Goal: Task Accomplishment & Management: Manage account settings

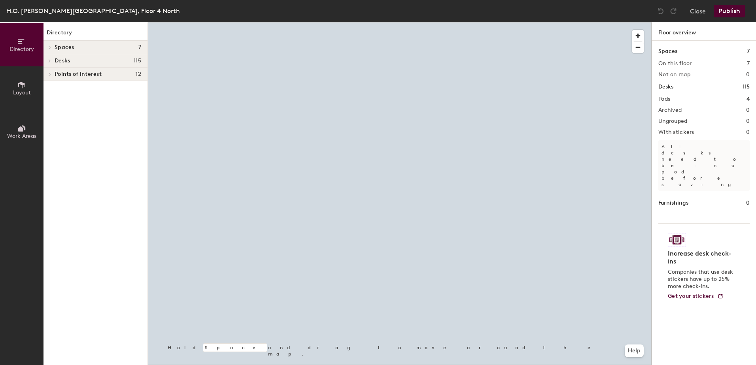
click at [308, 22] on div at bounding box center [400, 22] width 504 height 0
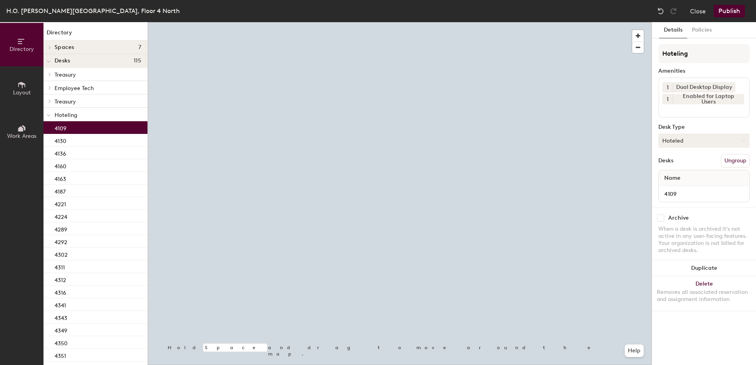
click at [705, 142] on button "Hoteled" at bounding box center [703, 141] width 91 height 14
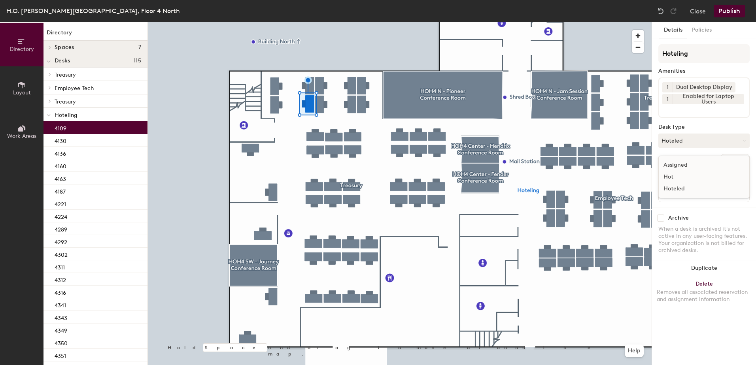
drag, startPoint x: 704, startPoint y: 161, endPoint x: 720, endPoint y: 163, distance: 16.8
click at [705, 161] on div "Assigned" at bounding box center [698, 165] width 79 height 12
click at [734, 161] on button "Ungroup" at bounding box center [735, 160] width 29 height 13
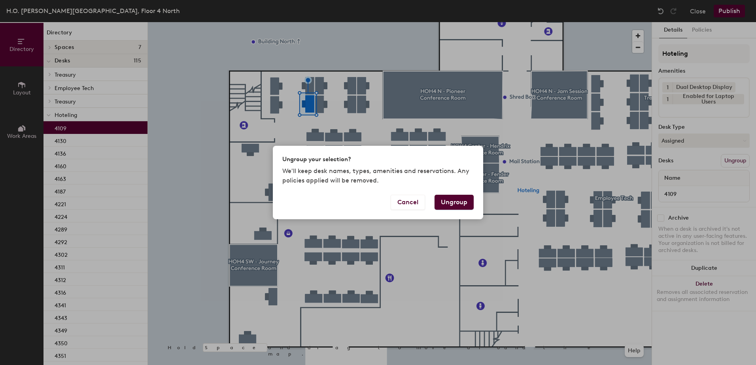
click at [459, 206] on button "Ungroup" at bounding box center [453, 202] width 39 height 15
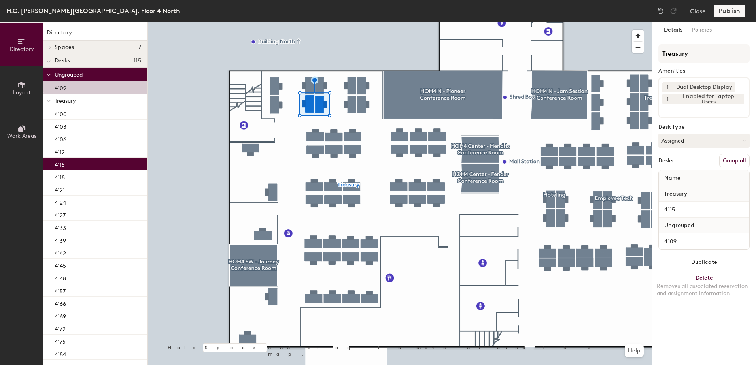
click at [736, 158] on button "Group all" at bounding box center [734, 160] width 30 height 13
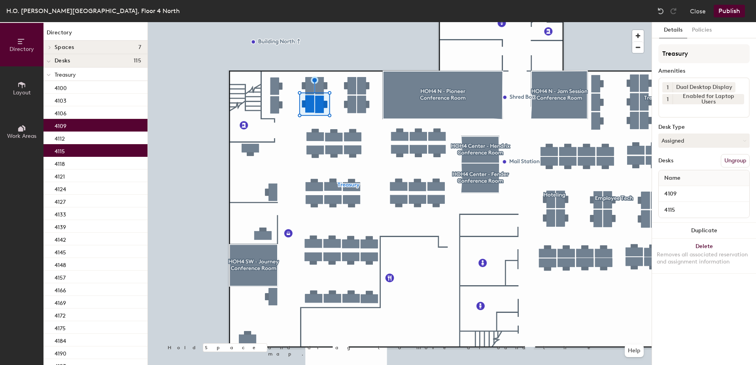
click at [723, 11] on button "Publish" at bounding box center [729, 11] width 31 height 13
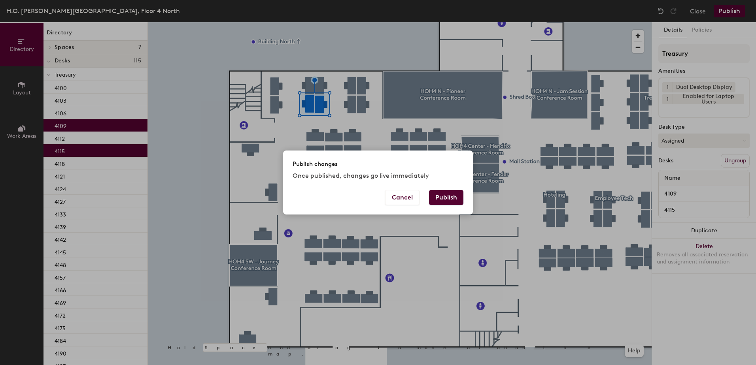
drag, startPoint x: 451, startPoint y: 194, endPoint x: 449, endPoint y: 203, distance: 8.9
click at [450, 195] on button "Publish" at bounding box center [446, 197] width 34 height 15
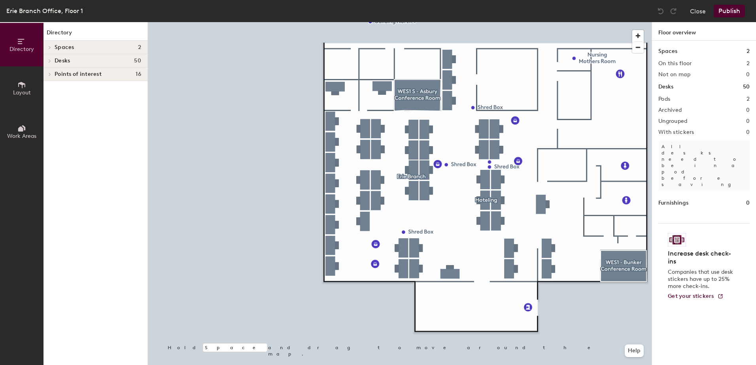
click at [329, 22] on div at bounding box center [400, 22] width 504 height 0
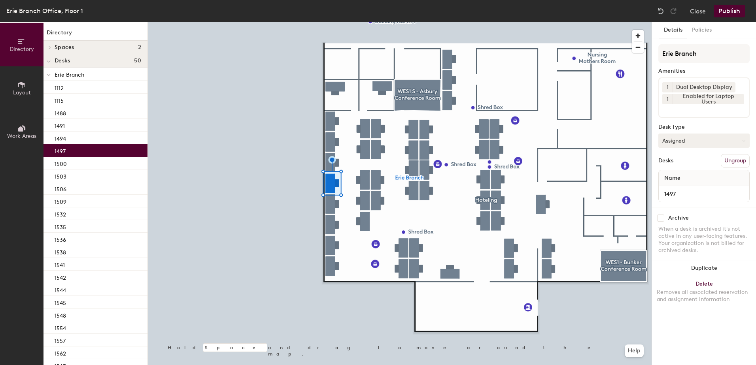
click at [691, 144] on button "Assigned" at bounding box center [703, 141] width 91 height 14
click at [683, 186] on div "Hoteled" at bounding box center [698, 189] width 79 height 12
click at [740, 164] on button "Ungroup" at bounding box center [735, 160] width 29 height 13
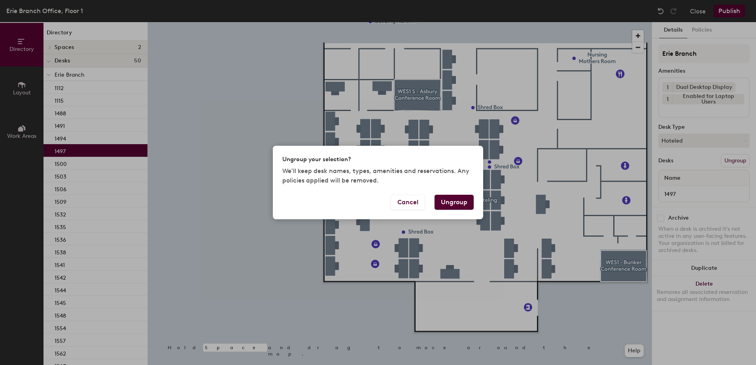
click at [460, 200] on button "Ungroup" at bounding box center [453, 202] width 39 height 15
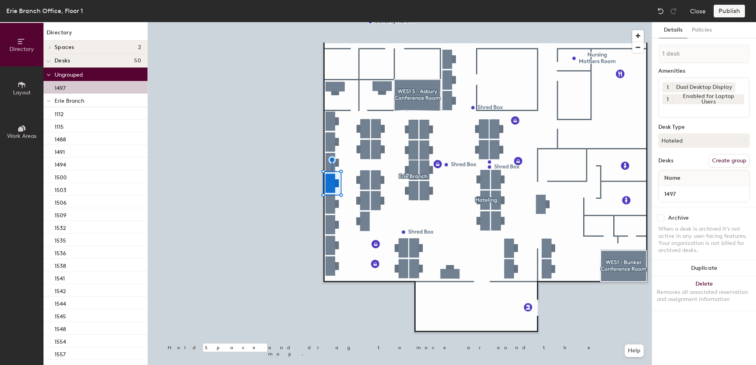
click at [50, 102] on icon at bounding box center [49, 101] width 4 height 3
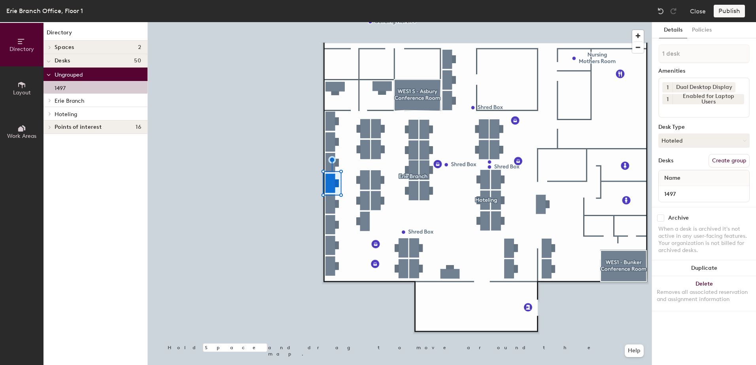
click at [52, 115] on span at bounding box center [49, 114] width 7 height 4
click at [92, 124] on div "1599" at bounding box center [95, 127] width 104 height 13
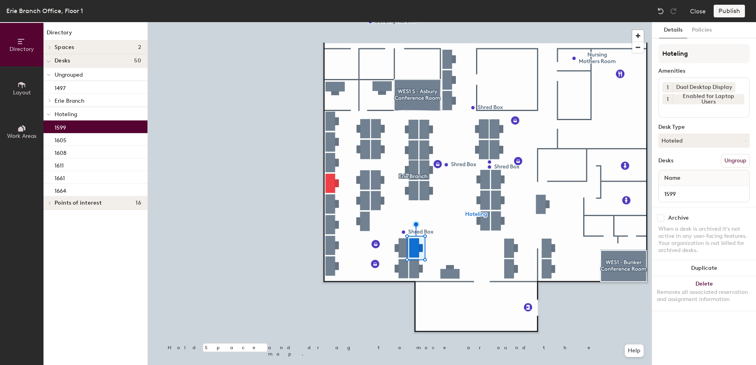
click at [332, 22] on div at bounding box center [400, 22] width 504 height 0
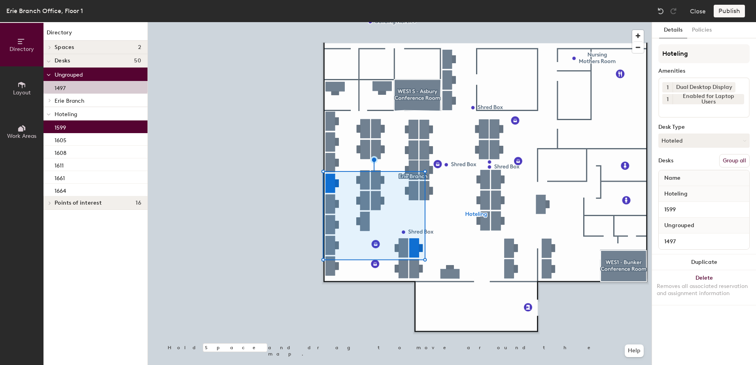
drag, startPoint x: 730, startPoint y: 160, endPoint x: 722, endPoint y: 107, distance: 53.1
click at [730, 159] on button "Group all" at bounding box center [734, 160] width 30 height 13
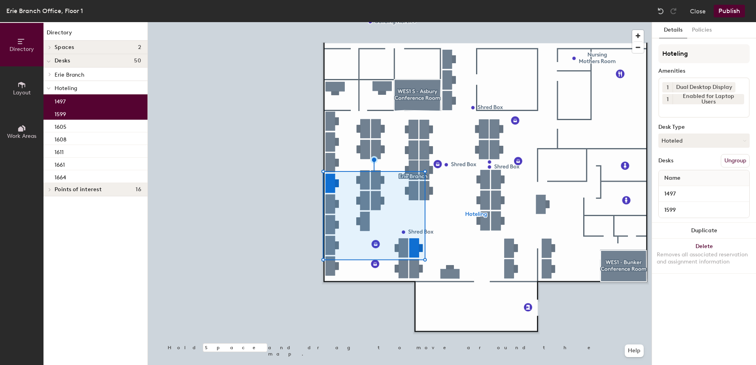
drag, startPoint x: 725, startPoint y: 7, endPoint x: 722, endPoint y: 12, distance: 5.8
click at [725, 8] on button "Publish" at bounding box center [729, 11] width 31 height 13
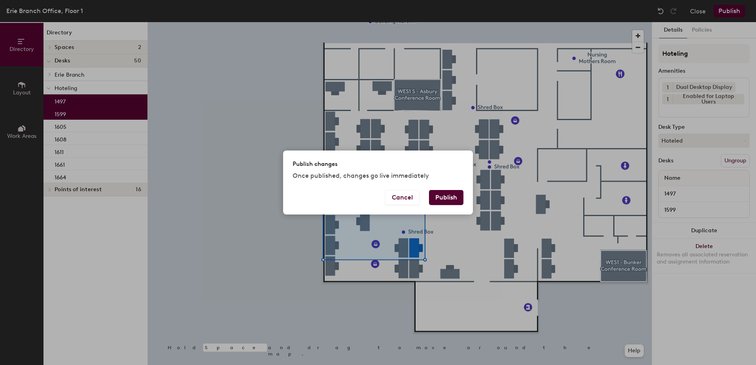
click at [437, 198] on button "Publish" at bounding box center [446, 197] width 34 height 15
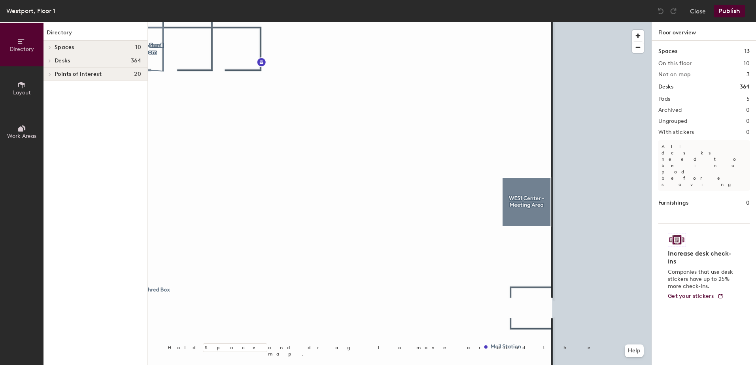
click at [397, 22] on div at bounding box center [400, 22] width 504 height 0
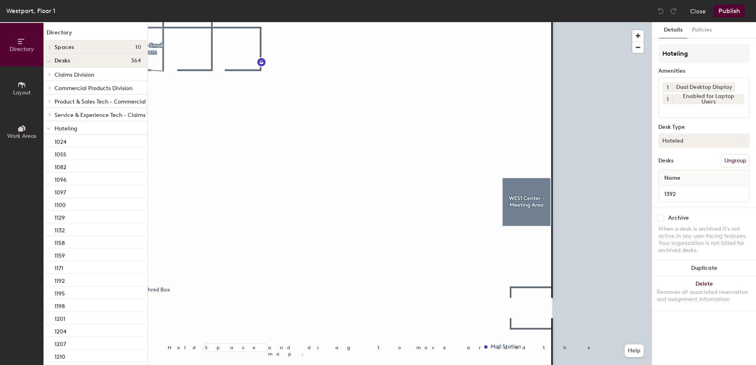
click at [678, 143] on button "Hoteled" at bounding box center [703, 141] width 91 height 14
click at [686, 168] on div "Assigned" at bounding box center [698, 165] width 79 height 12
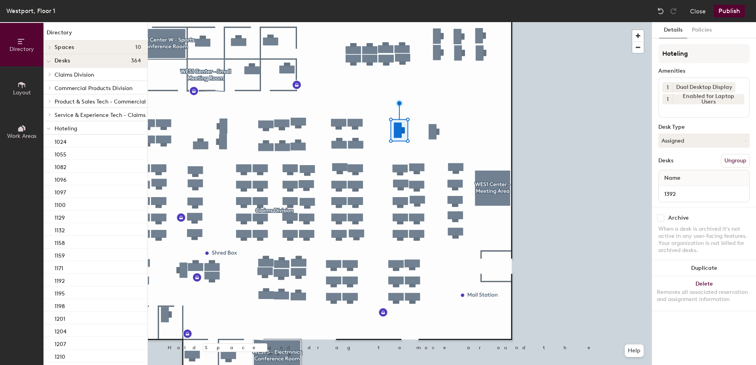
click at [740, 163] on button "Ungroup" at bounding box center [735, 160] width 29 height 13
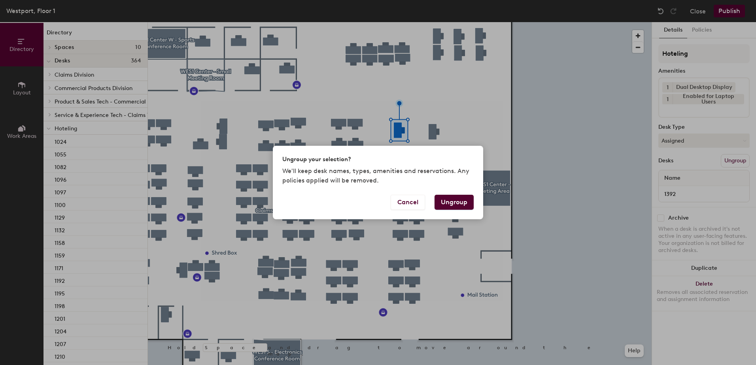
click at [461, 197] on button "Ungroup" at bounding box center [453, 202] width 39 height 15
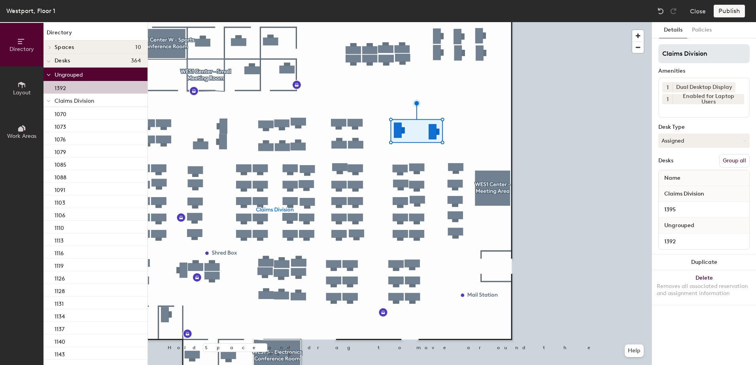
drag, startPoint x: 735, startPoint y: 158, endPoint x: 705, endPoint y: 57, distance: 105.5
click at [733, 155] on button "Group all" at bounding box center [734, 160] width 30 height 13
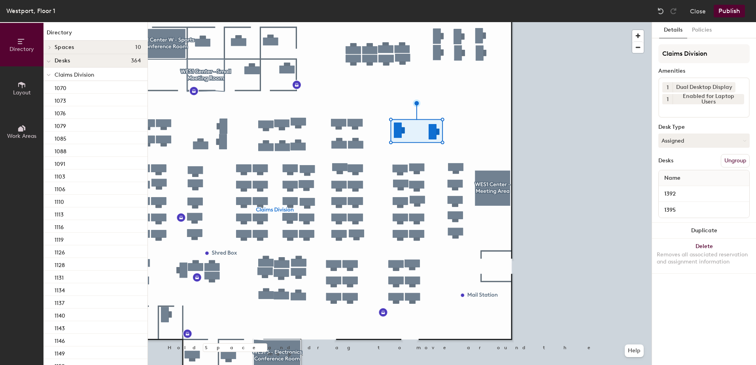
click at [720, 17] on button "Publish" at bounding box center [729, 11] width 31 height 13
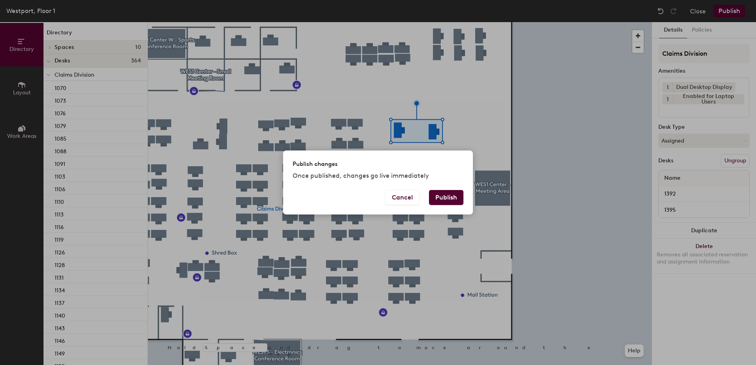
click at [444, 196] on button "Publish" at bounding box center [446, 197] width 34 height 15
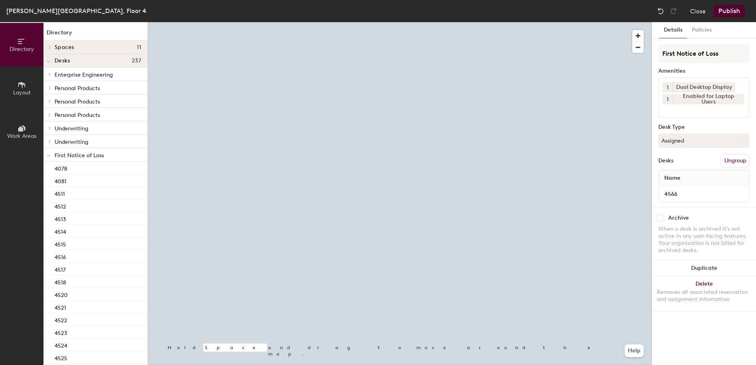
drag, startPoint x: 678, startPoint y: 145, endPoint x: 680, endPoint y: 150, distance: 5.3
click at [679, 145] on button "Assigned" at bounding box center [703, 141] width 91 height 14
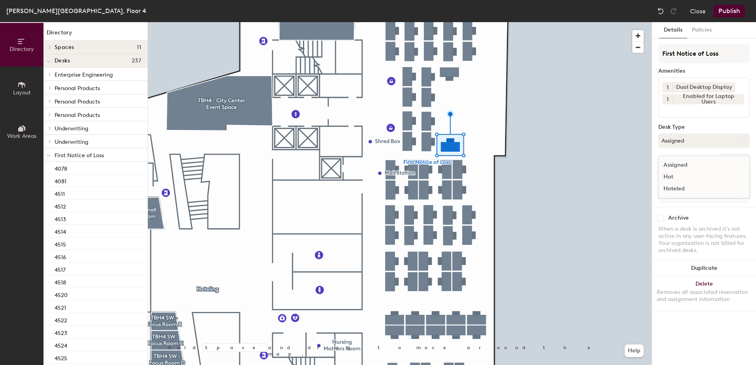
click at [682, 185] on div "Hoteled" at bounding box center [698, 189] width 79 height 12
drag, startPoint x: 735, startPoint y: 158, endPoint x: 727, endPoint y: 164, distance: 10.8
click at [734, 159] on button "Ungroup" at bounding box center [735, 160] width 29 height 13
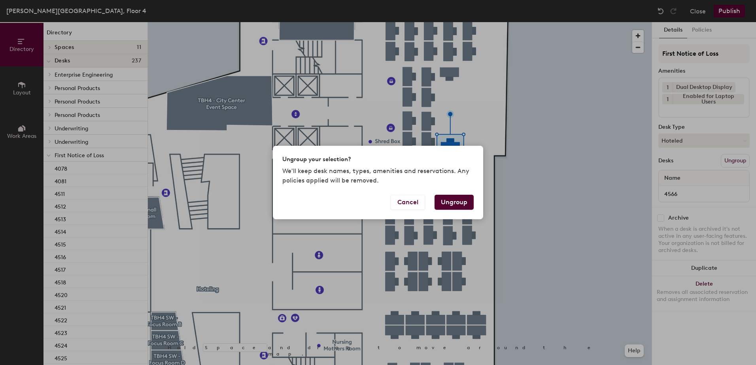
click at [458, 202] on button "Ungroup" at bounding box center [453, 202] width 39 height 15
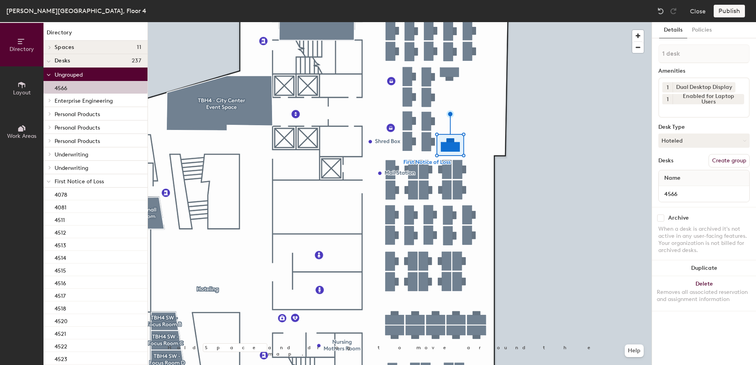
click at [49, 181] on span at bounding box center [49, 181] width 4 height 7
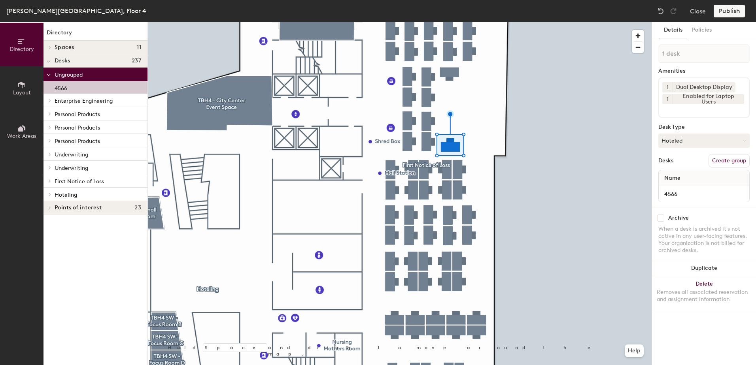
click at [51, 194] on icon at bounding box center [49, 195] width 3 height 4
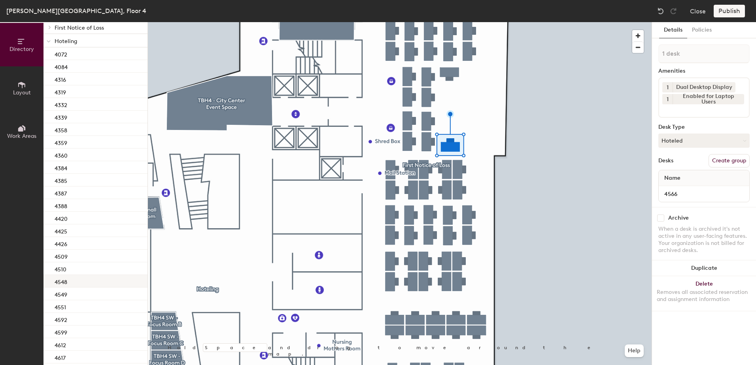
scroll to position [198, 0]
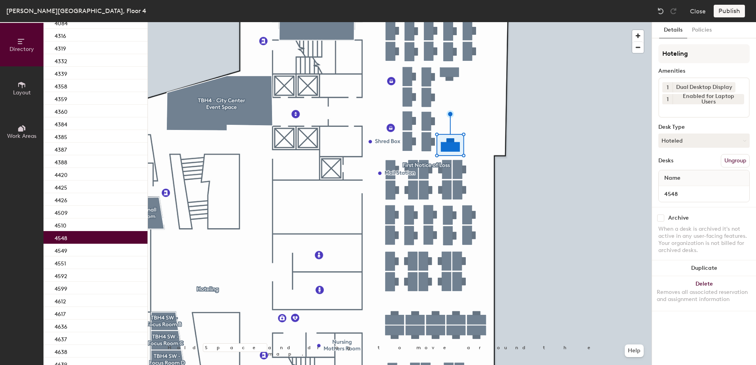
click at [78, 241] on div "4548" at bounding box center [95, 237] width 104 height 13
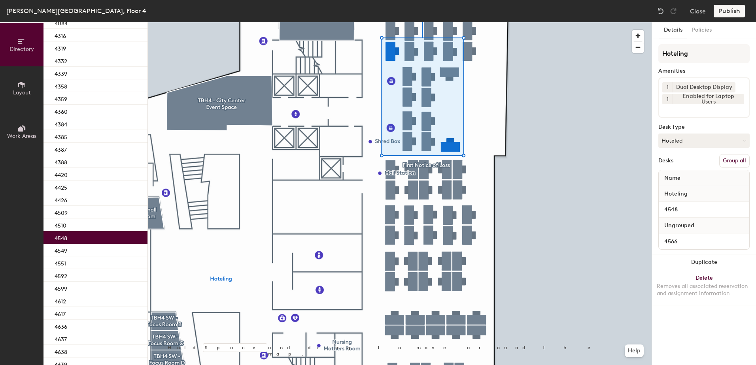
click at [728, 161] on button "Group all" at bounding box center [734, 160] width 30 height 13
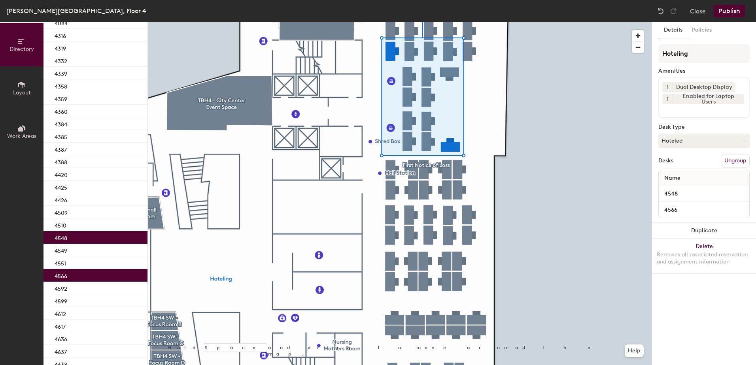
click at [725, 11] on button "Publish" at bounding box center [729, 11] width 31 height 13
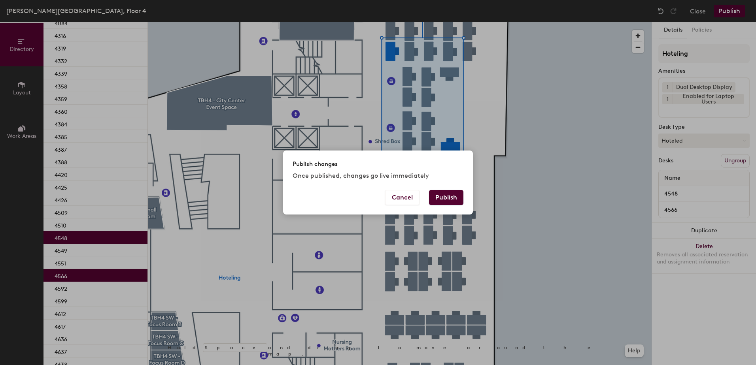
click at [435, 192] on button "Publish" at bounding box center [446, 197] width 34 height 15
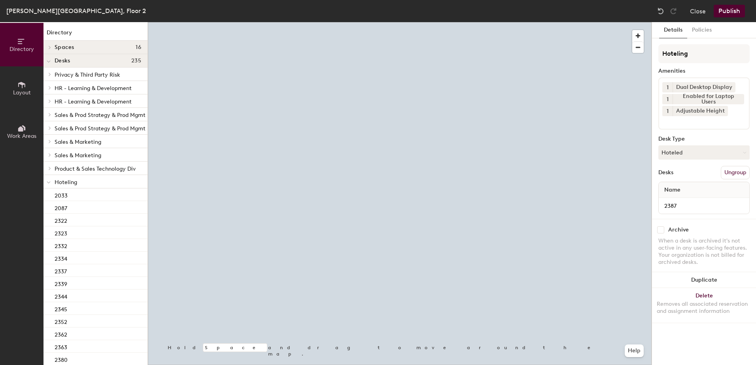
click at [695, 157] on button "Hoteled" at bounding box center [703, 152] width 91 height 14
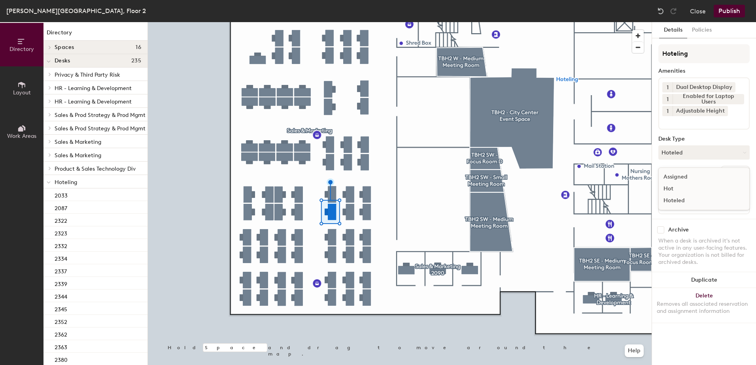
click at [690, 180] on div "Assigned" at bounding box center [698, 177] width 79 height 12
click at [735, 173] on button "Ungroup" at bounding box center [735, 172] width 29 height 13
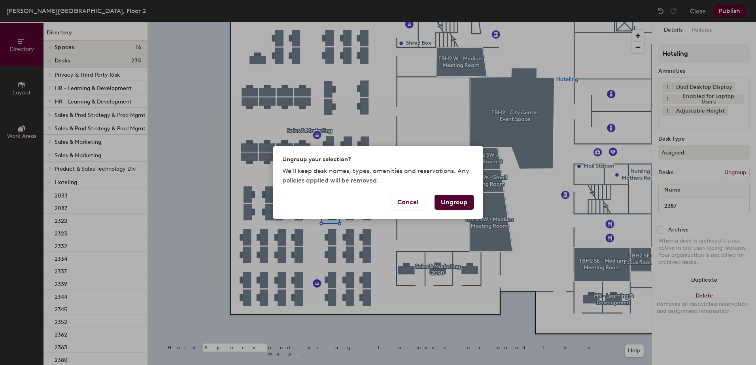
click at [455, 200] on button "Ungroup" at bounding box center [453, 202] width 39 height 15
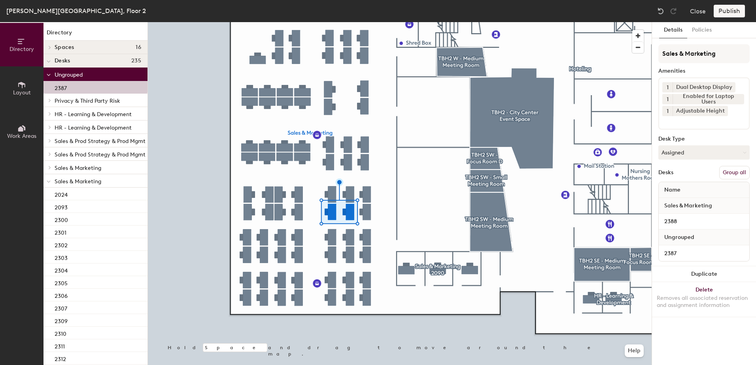
click at [737, 174] on button "Group all" at bounding box center [734, 172] width 30 height 13
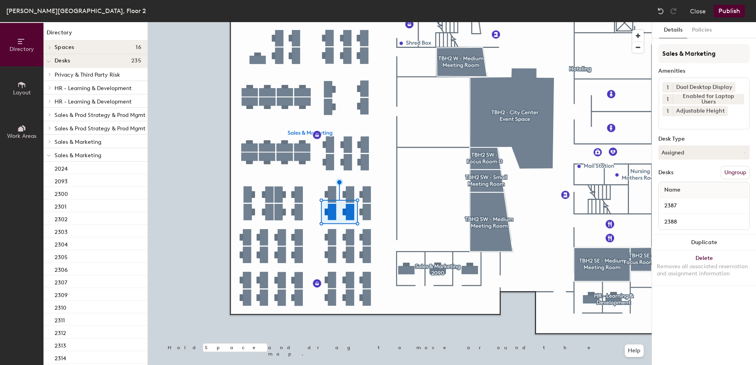
click at [736, 13] on button "Publish" at bounding box center [729, 11] width 31 height 13
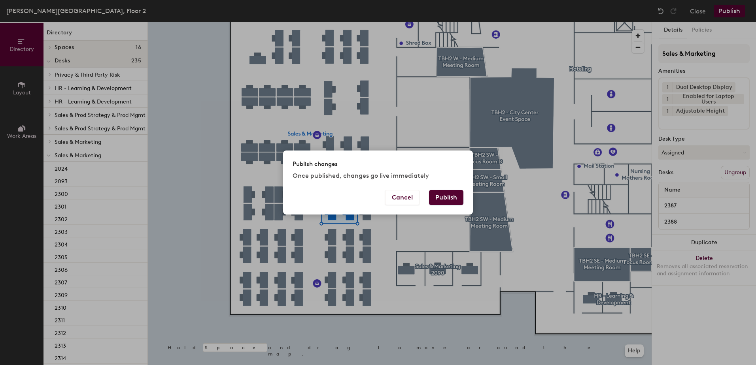
click at [451, 198] on button "Publish" at bounding box center [446, 197] width 34 height 15
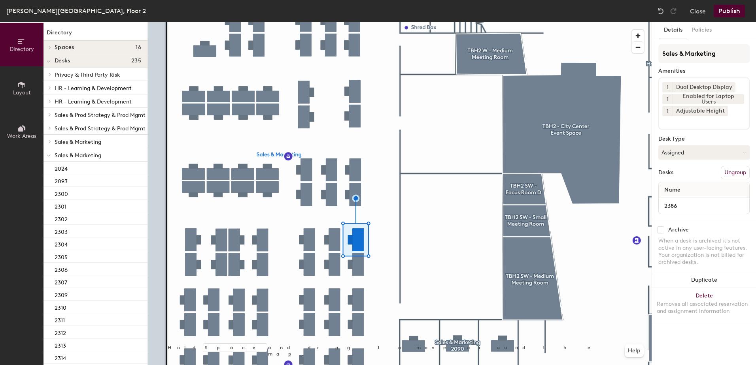
drag, startPoint x: 686, startPoint y: 159, endPoint x: 685, endPoint y: 165, distance: 6.4
click at [686, 159] on button "Assigned" at bounding box center [703, 152] width 91 height 14
click at [684, 201] on div "Hoteled" at bounding box center [698, 201] width 79 height 12
click at [733, 182] on div "Name" at bounding box center [704, 190] width 91 height 16
click at [731, 172] on button "Ungroup" at bounding box center [735, 172] width 29 height 13
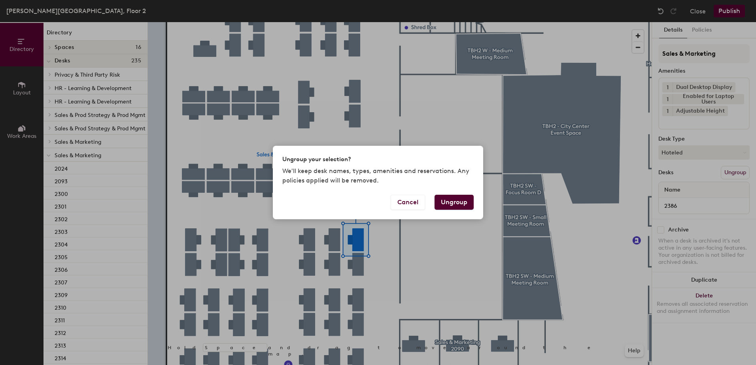
click at [458, 201] on button "Ungroup" at bounding box center [453, 202] width 39 height 15
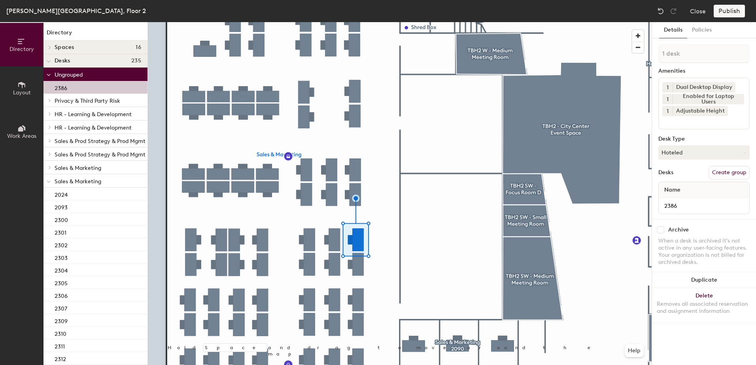
click at [45, 183] on div at bounding box center [48, 180] width 10 height 13
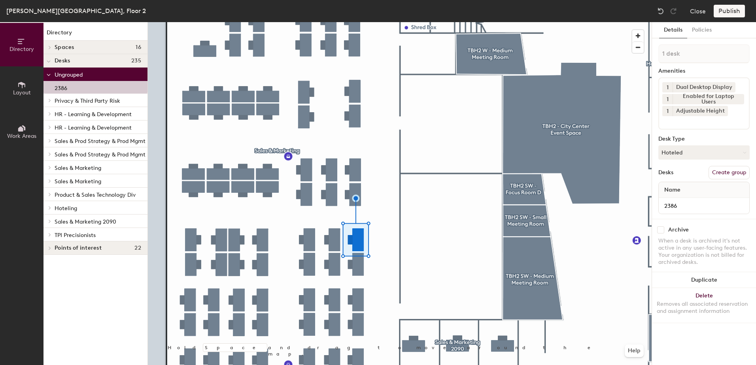
drag, startPoint x: 52, startPoint y: 206, endPoint x: 57, endPoint y: 212, distance: 7.8
click at [52, 207] on span at bounding box center [49, 208] width 7 height 4
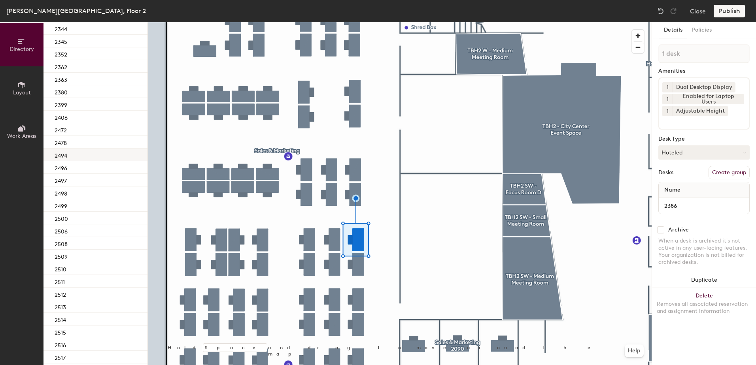
scroll to position [286, 0]
click at [97, 100] on div "2380" at bounding box center [95, 99] width 104 height 13
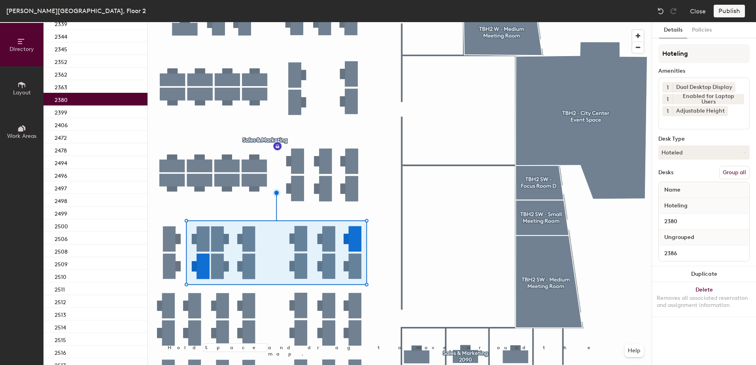
click at [731, 174] on button "Group all" at bounding box center [734, 172] width 30 height 13
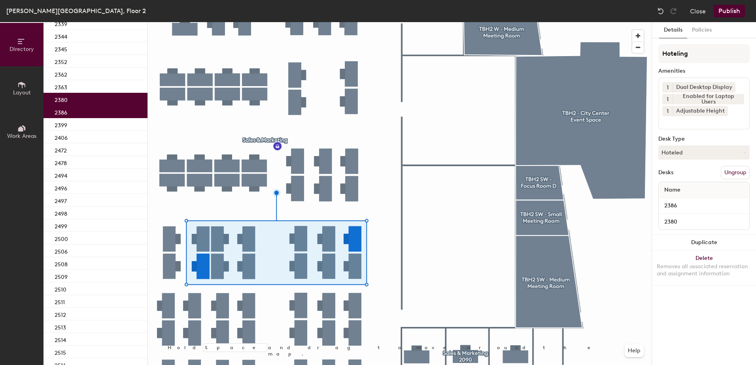
click at [728, 14] on button "Publish" at bounding box center [729, 11] width 31 height 13
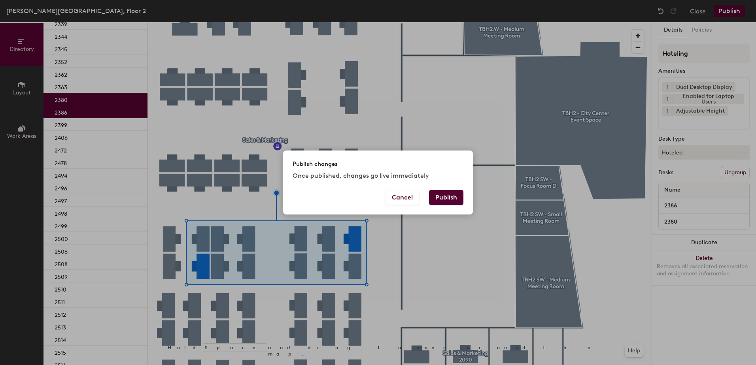
drag, startPoint x: 456, startPoint y: 193, endPoint x: 453, endPoint y: 199, distance: 6.4
click at [455, 195] on button "Publish" at bounding box center [446, 197] width 34 height 15
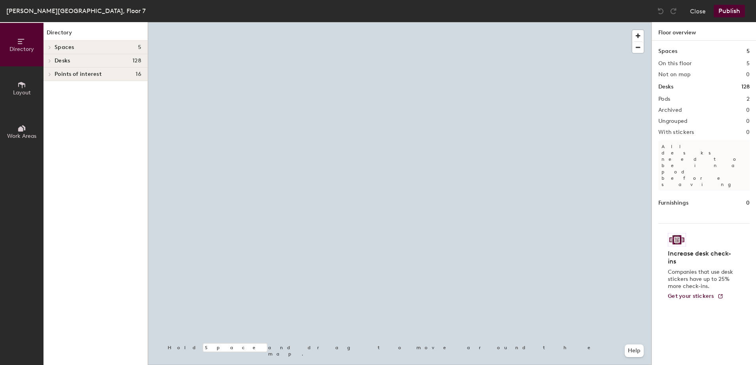
click at [398, 22] on div at bounding box center [400, 22] width 504 height 0
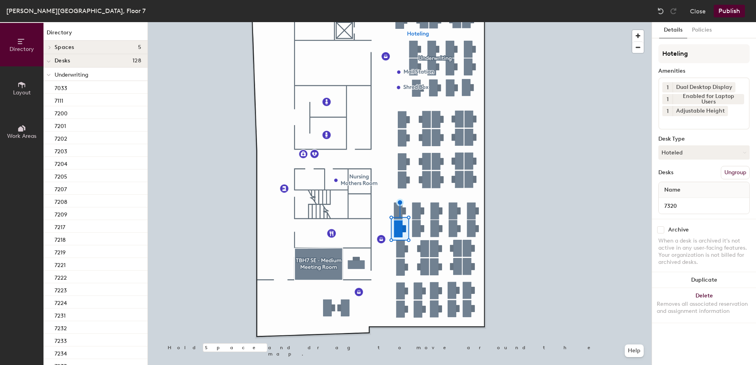
click at [688, 152] on button "Hoteled" at bounding box center [703, 152] width 91 height 14
click at [682, 176] on div "Assigned" at bounding box center [698, 177] width 79 height 12
click at [724, 176] on button "Ungroup" at bounding box center [735, 172] width 29 height 13
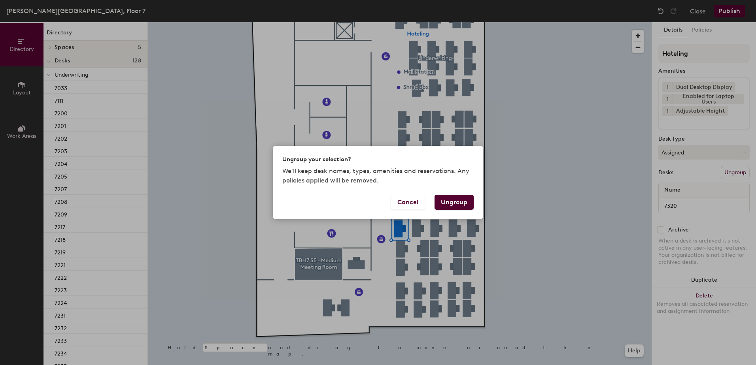
click at [464, 200] on button "Ungroup" at bounding box center [453, 202] width 39 height 15
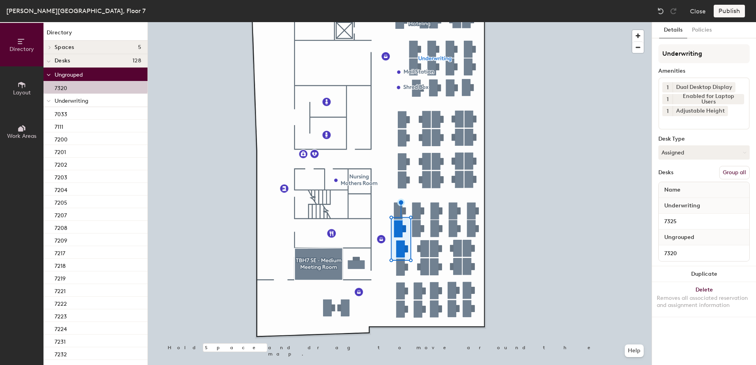
drag, startPoint x: 728, startPoint y: 172, endPoint x: 737, endPoint y: 93, distance: 80.0
click at [728, 172] on button "Group all" at bounding box center [734, 172] width 30 height 13
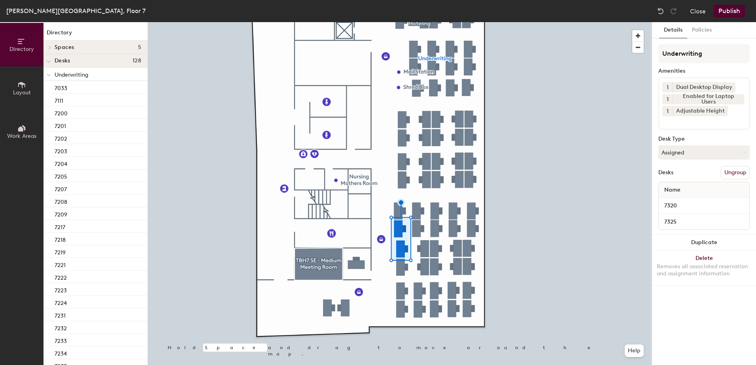
drag, startPoint x: 731, startPoint y: 9, endPoint x: 719, endPoint y: 21, distance: 17.1
click at [722, 18] on div "Thomas B. Hagen Building, Floor 7 Close Publish" at bounding box center [378, 11] width 756 height 22
drag, startPoint x: 741, startPoint y: 9, endPoint x: 733, endPoint y: 17, distance: 10.6
click at [737, 13] on button "Publish" at bounding box center [729, 11] width 31 height 13
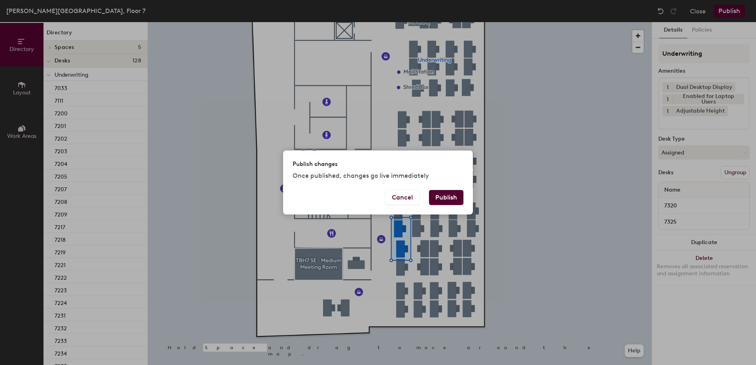
click at [432, 204] on button "Publish" at bounding box center [446, 197] width 34 height 15
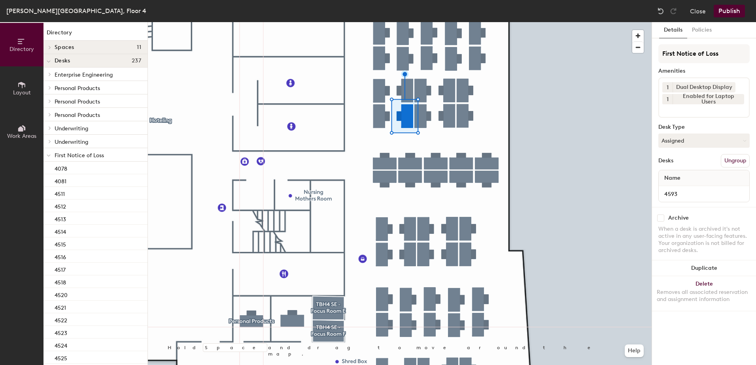
drag, startPoint x: 700, startPoint y: 136, endPoint x: 702, endPoint y: 148, distance: 11.7
click at [700, 137] on button "Assigned" at bounding box center [703, 141] width 91 height 14
click at [693, 190] on div "Hoteled" at bounding box center [698, 189] width 79 height 12
click at [740, 158] on button "Ungroup" at bounding box center [735, 160] width 29 height 13
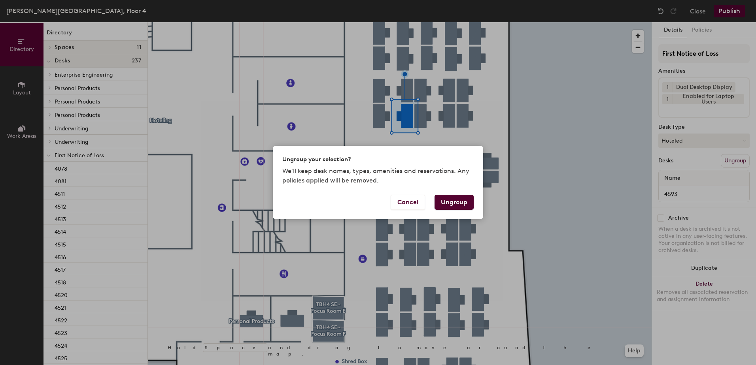
click at [455, 203] on button "Ungroup" at bounding box center [453, 202] width 39 height 15
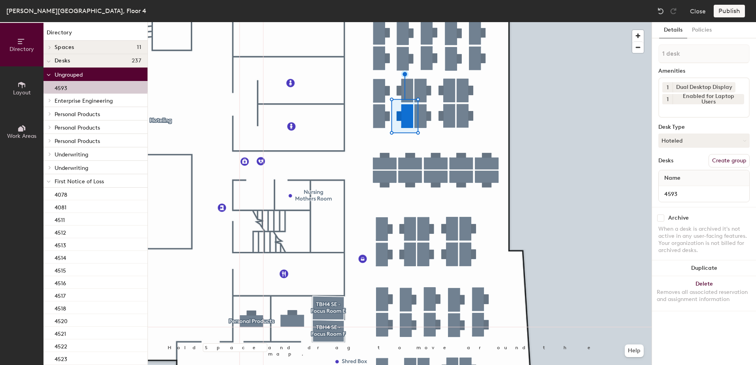
click at [49, 181] on icon at bounding box center [49, 181] width 4 height 3
click at [49, 193] on icon at bounding box center [49, 195] width 3 height 4
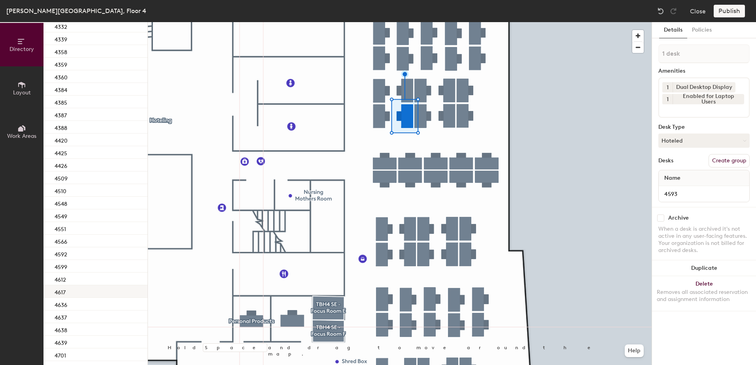
scroll to position [273, 0]
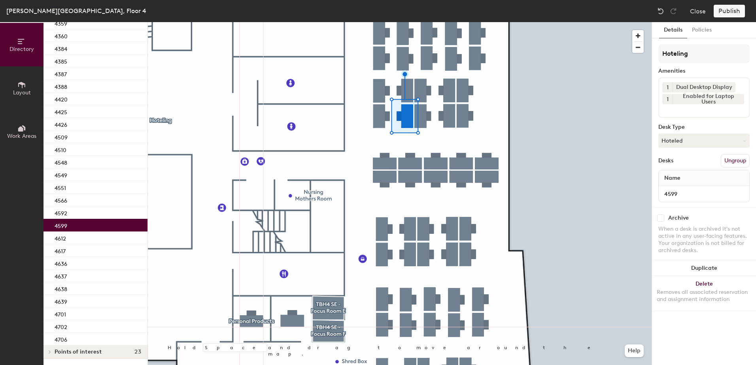
click at [90, 230] on div "4599" at bounding box center [95, 225] width 104 height 13
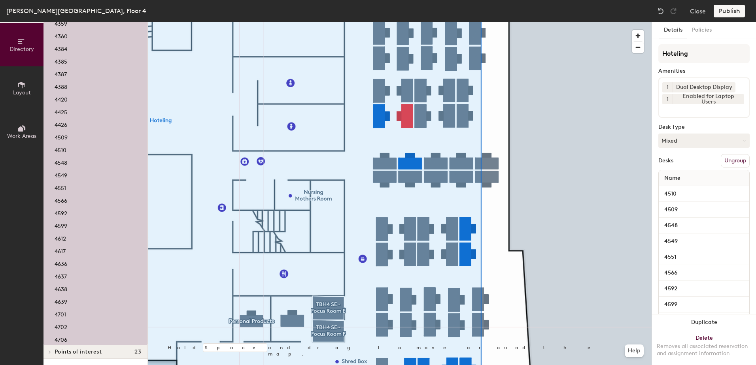
click at [566, 22] on div at bounding box center [400, 22] width 504 height 0
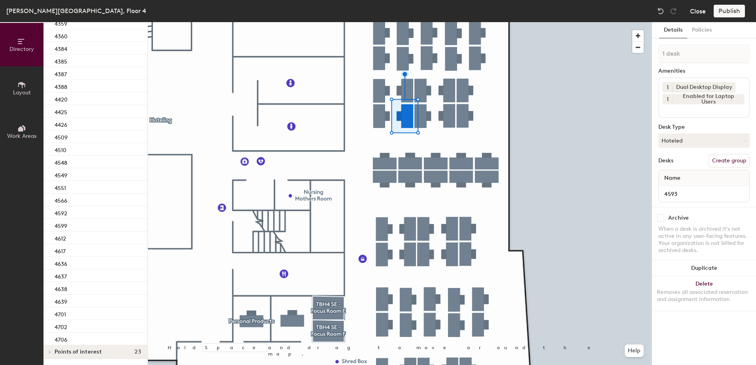
click at [705, 10] on button "Close" at bounding box center [698, 11] width 16 height 13
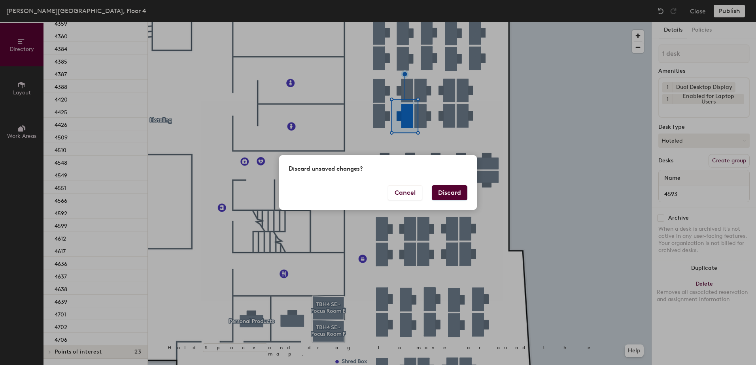
click at [461, 191] on button "Discard" at bounding box center [450, 192] width 36 height 15
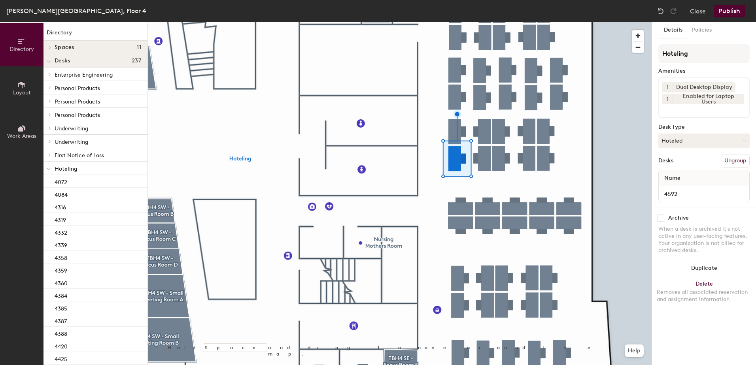
click at [456, 22] on div at bounding box center [400, 22] width 504 height 0
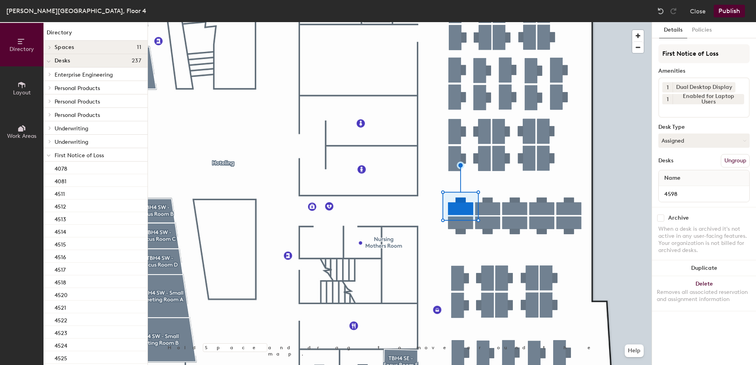
click at [482, 22] on div at bounding box center [400, 22] width 504 height 0
click at [693, 143] on button "Assigned" at bounding box center [703, 141] width 91 height 14
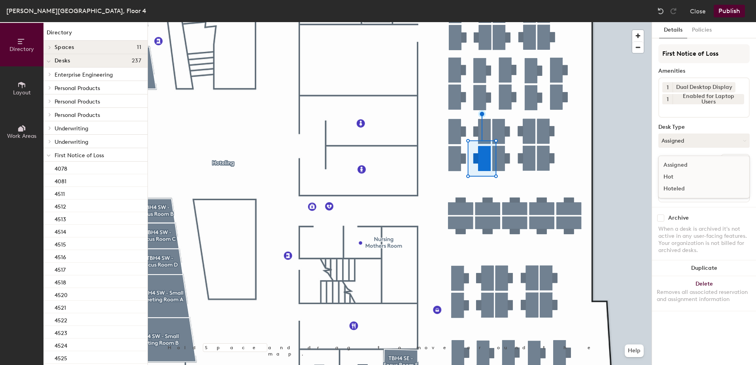
click at [681, 184] on div "Hoteled" at bounding box center [698, 189] width 79 height 12
click at [738, 161] on button "Ungroup" at bounding box center [735, 160] width 29 height 13
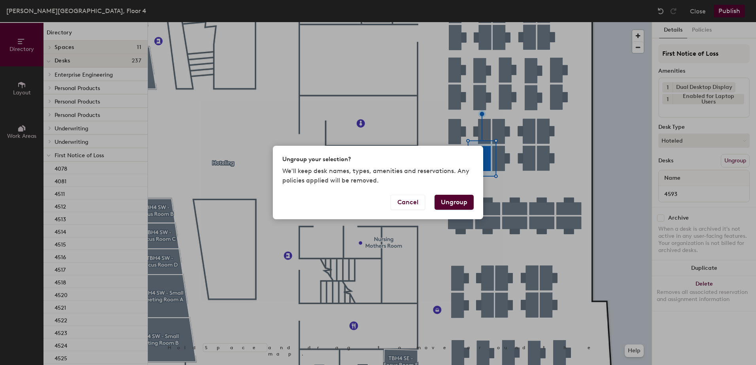
click at [457, 201] on button "Ungroup" at bounding box center [453, 202] width 39 height 15
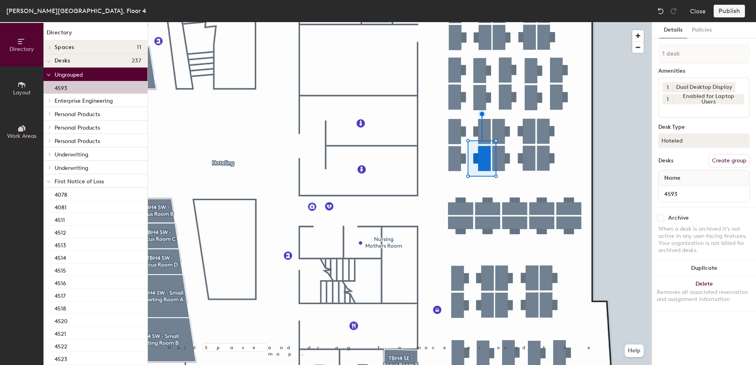
click at [46, 183] on div at bounding box center [48, 180] width 10 height 13
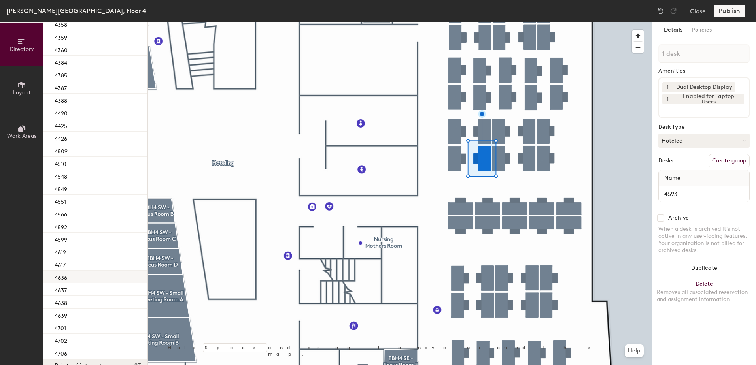
scroll to position [273, 0]
click at [80, 218] on div "4592" at bounding box center [95, 212] width 104 height 13
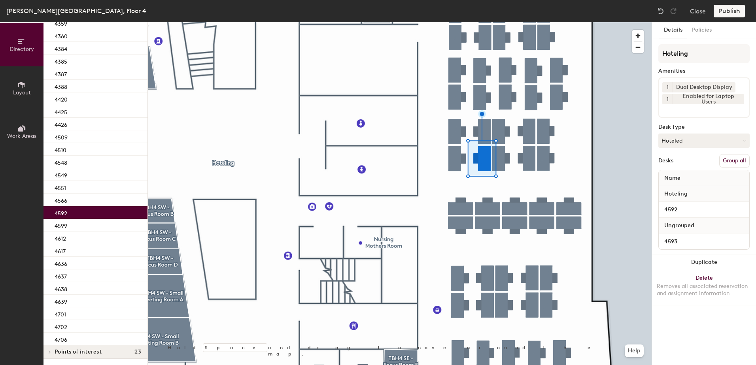
click at [735, 157] on button "Group all" at bounding box center [734, 160] width 30 height 13
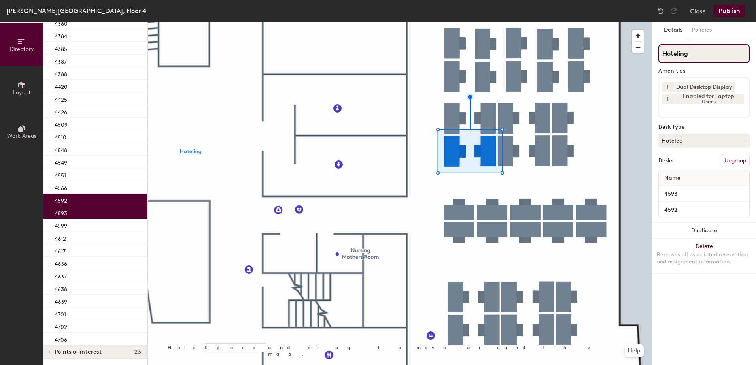
scroll to position [247, 0]
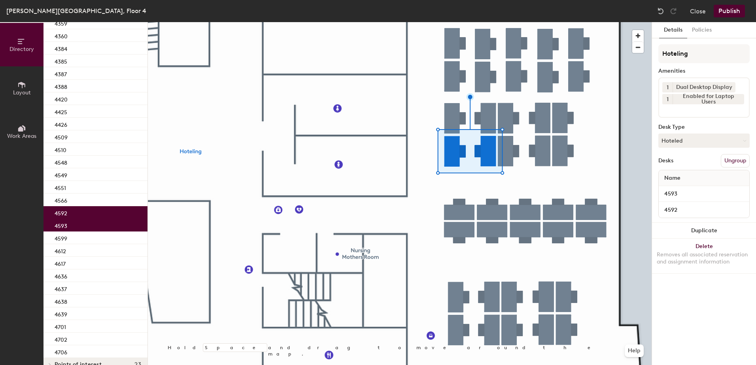
click at [739, 11] on button "Publish" at bounding box center [729, 11] width 31 height 13
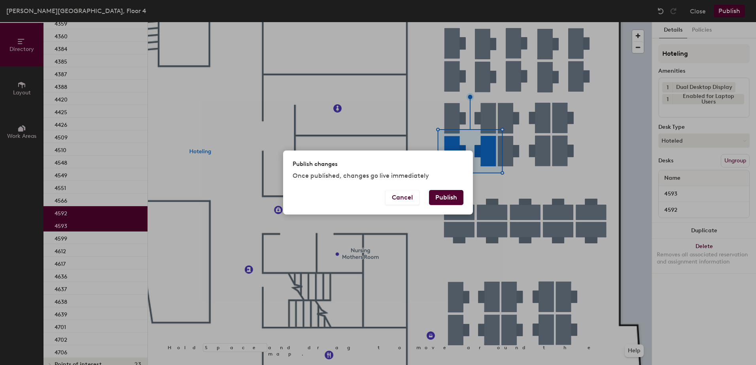
click at [447, 192] on button "Publish" at bounding box center [446, 197] width 34 height 15
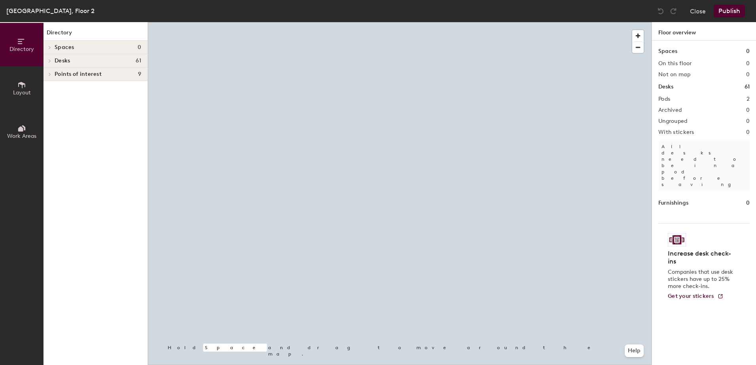
click at [452, 22] on div at bounding box center [400, 22] width 504 height 0
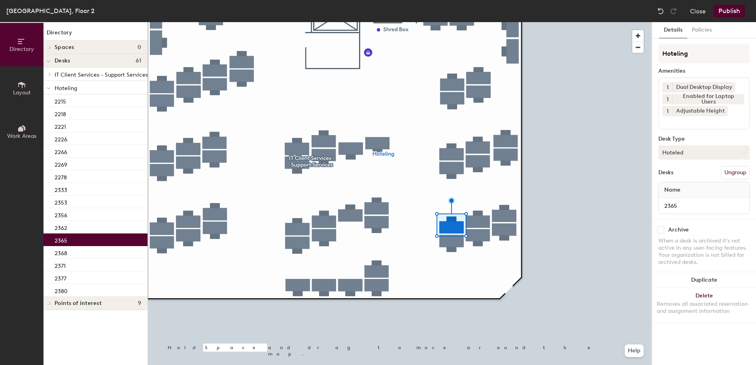
click at [671, 155] on button "Hoteled" at bounding box center [703, 152] width 91 height 14
click at [675, 173] on div "Assigned" at bounding box center [698, 177] width 79 height 12
click at [725, 172] on button "Ungroup" at bounding box center [735, 172] width 29 height 13
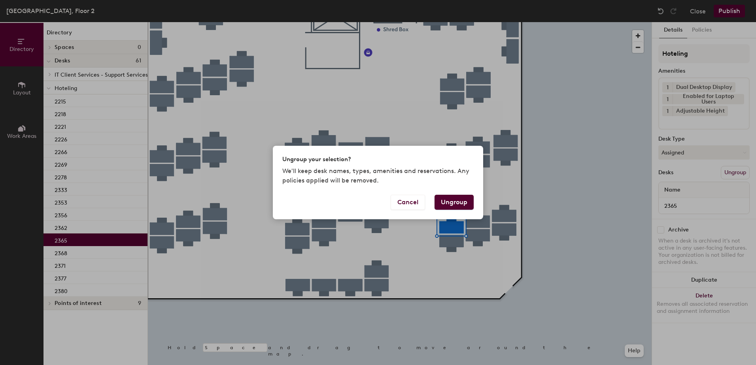
click at [449, 204] on button "Ungroup" at bounding box center [453, 202] width 39 height 15
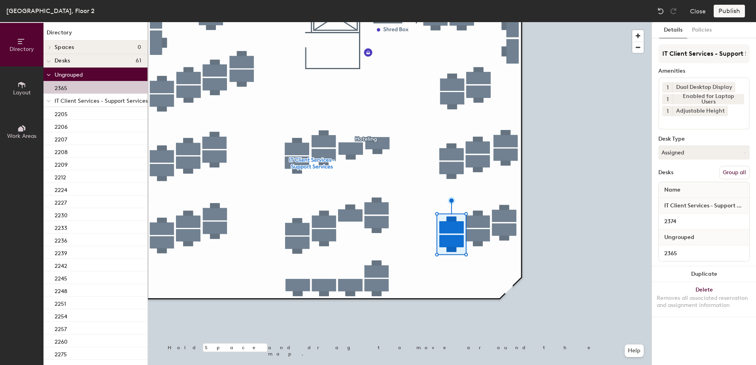
click at [725, 173] on button "Group all" at bounding box center [734, 172] width 30 height 13
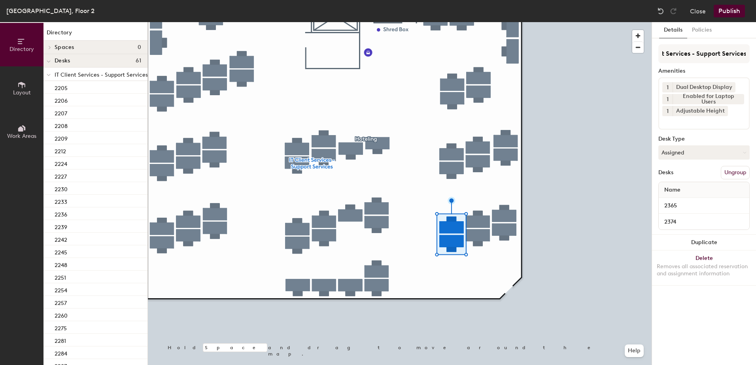
click at [736, 3] on div "Lafayette, Floor 2 Close Publish" at bounding box center [378, 11] width 756 height 22
drag, startPoint x: 731, startPoint y: 10, endPoint x: 728, endPoint y: 13, distance: 4.3
click at [729, 13] on button "Publish" at bounding box center [729, 11] width 31 height 13
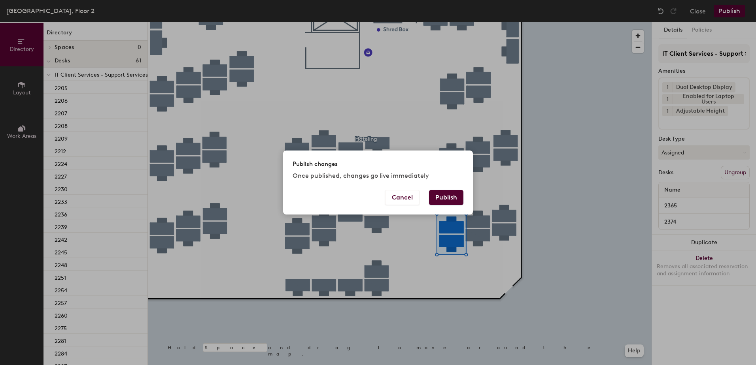
drag, startPoint x: 434, startPoint y: 201, endPoint x: 436, endPoint y: 197, distance: 4.6
click at [435, 197] on button "Publish" at bounding box center [446, 197] width 34 height 15
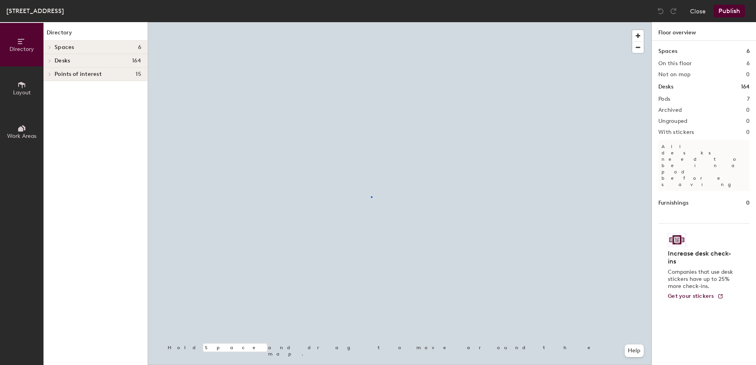
click at [371, 22] on div at bounding box center [400, 22] width 504 height 0
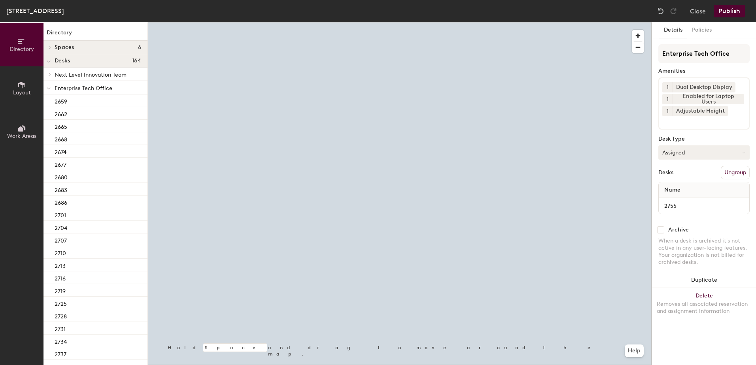
click at [680, 159] on button "Assigned" at bounding box center [703, 152] width 91 height 14
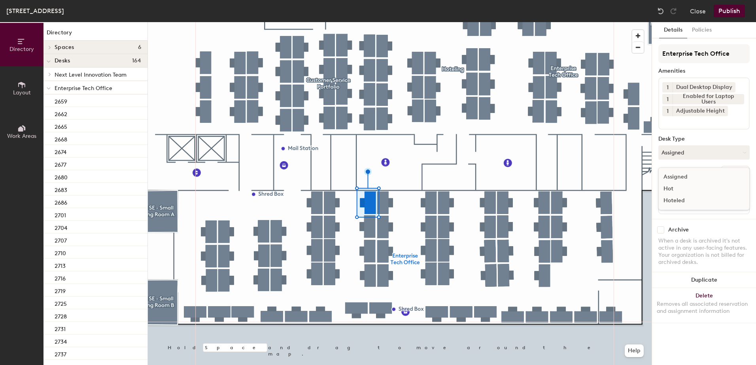
click at [680, 199] on div "Hoteled" at bounding box center [698, 201] width 79 height 12
drag, startPoint x: 744, startPoint y: 169, endPoint x: 740, endPoint y: 172, distance: 5.1
click at [744, 170] on button "Ungroup" at bounding box center [735, 172] width 29 height 13
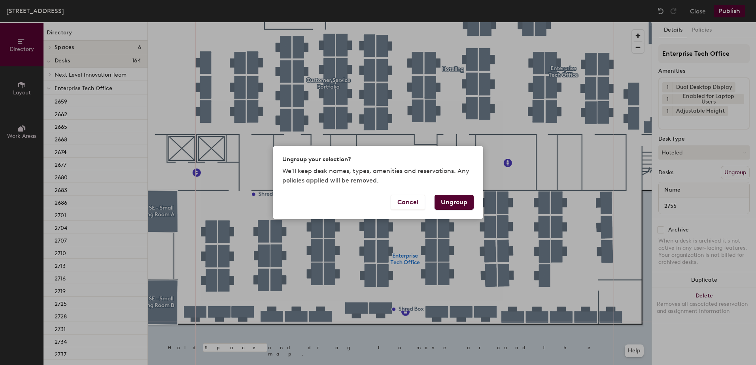
click at [461, 200] on button "Ungroup" at bounding box center [453, 202] width 39 height 15
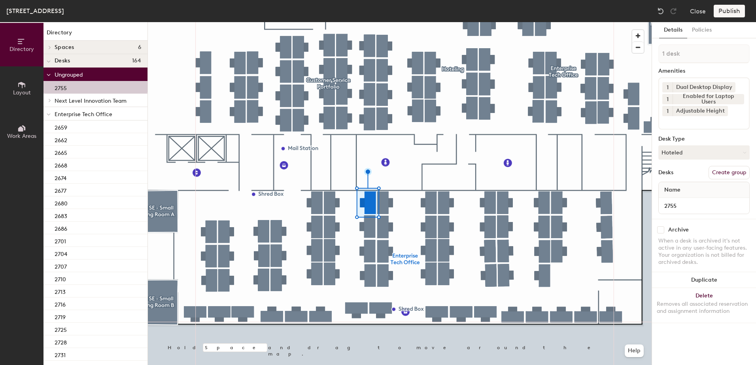
click at [49, 115] on icon at bounding box center [49, 114] width 4 height 3
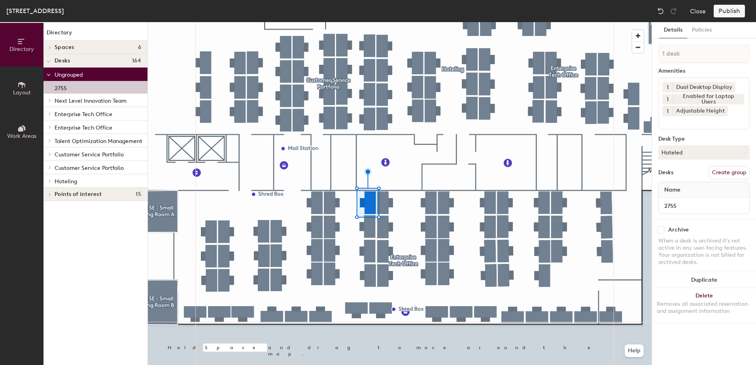
click at [52, 181] on span at bounding box center [49, 181] width 7 height 4
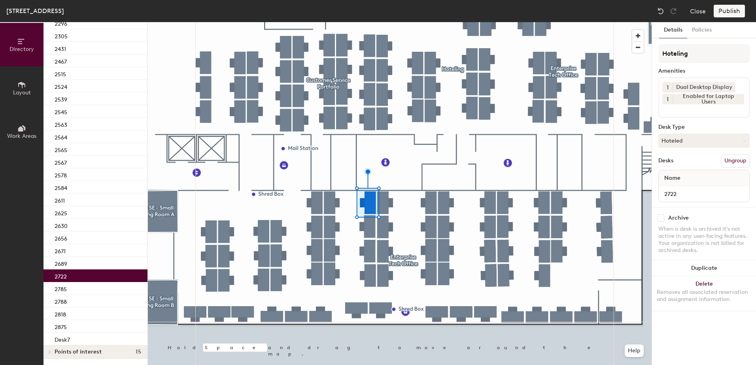
click at [70, 274] on div "2722" at bounding box center [95, 276] width 104 height 13
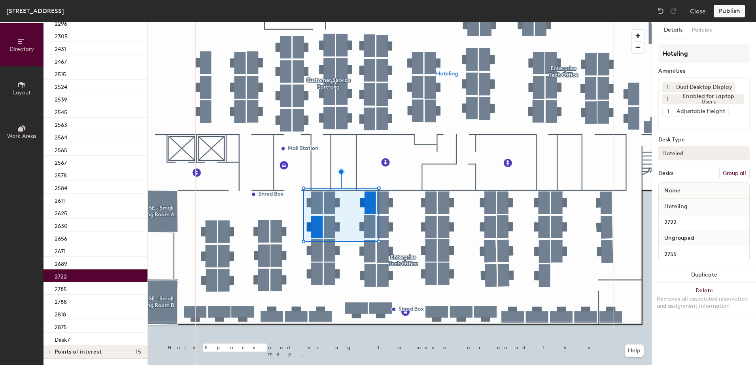
drag, startPoint x: 733, startPoint y: 173, endPoint x: 733, endPoint y: 158, distance: 15.0
click at [733, 173] on button "Group all" at bounding box center [734, 173] width 30 height 13
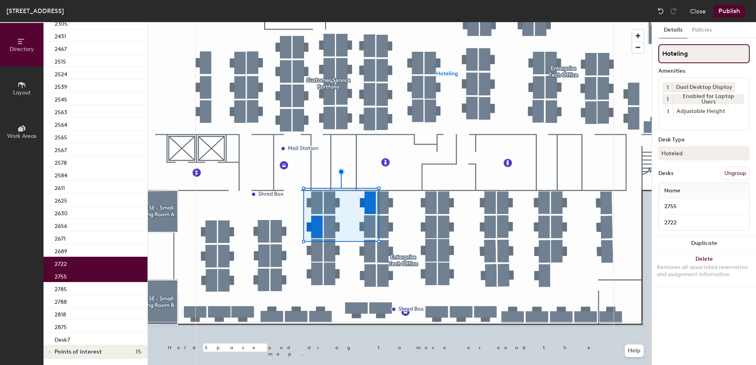
scroll to position [290, 0]
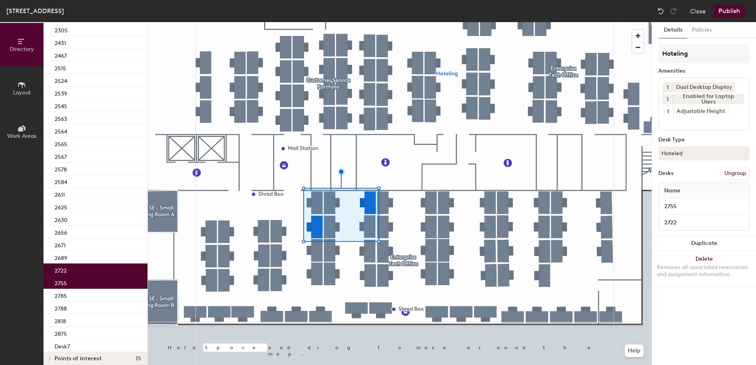
click at [733, 11] on button "Publish" at bounding box center [729, 11] width 31 height 13
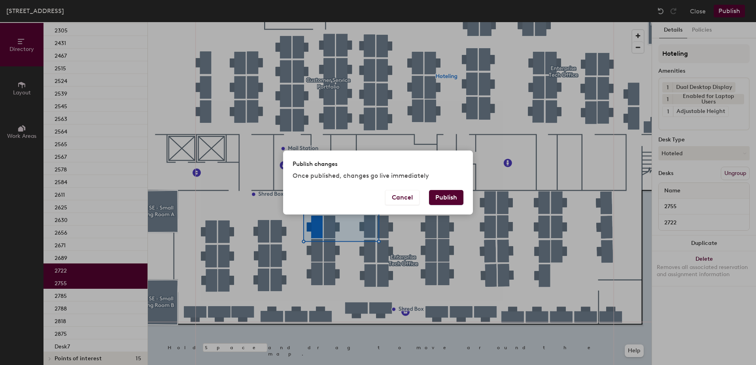
drag, startPoint x: 436, startPoint y: 193, endPoint x: 370, endPoint y: 217, distance: 70.8
click at [436, 194] on button "Publish" at bounding box center [446, 197] width 34 height 15
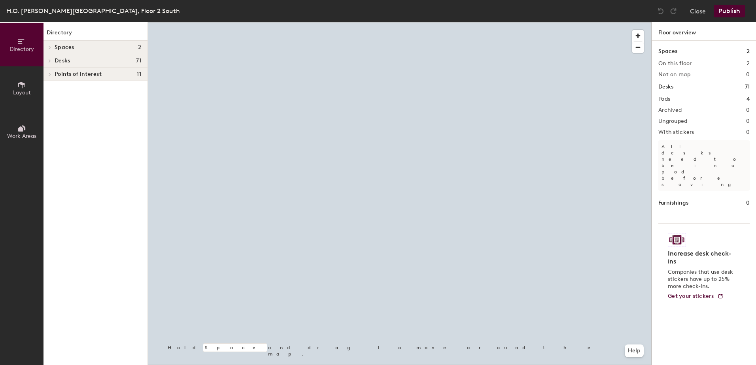
click at [397, 22] on div at bounding box center [400, 22] width 504 height 0
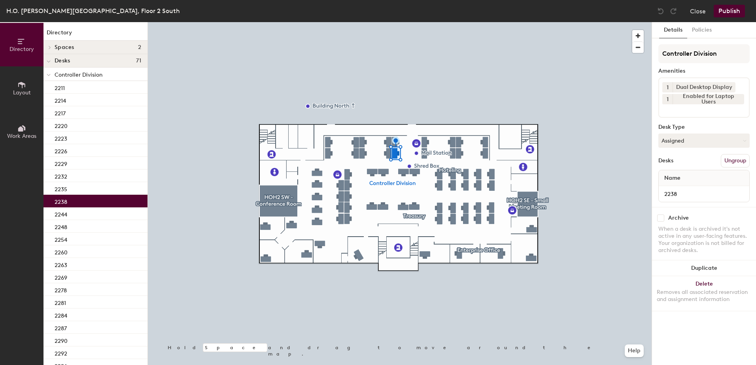
drag, startPoint x: 685, startPoint y: 145, endPoint x: 685, endPoint y: 153, distance: 7.9
click at [685, 144] on button "Assigned" at bounding box center [703, 141] width 91 height 14
drag, startPoint x: 677, startPoint y: 187, endPoint x: 694, endPoint y: 180, distance: 18.4
click at [677, 187] on div "Hoteled" at bounding box center [698, 189] width 79 height 12
click at [729, 162] on button "Ungroup" at bounding box center [735, 160] width 29 height 13
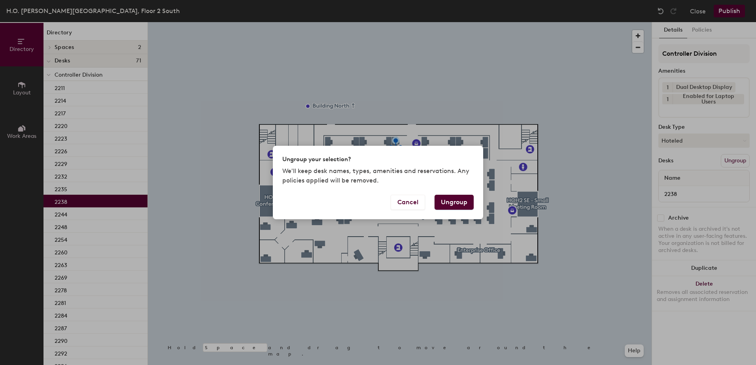
click at [462, 196] on button "Ungroup" at bounding box center [453, 202] width 39 height 15
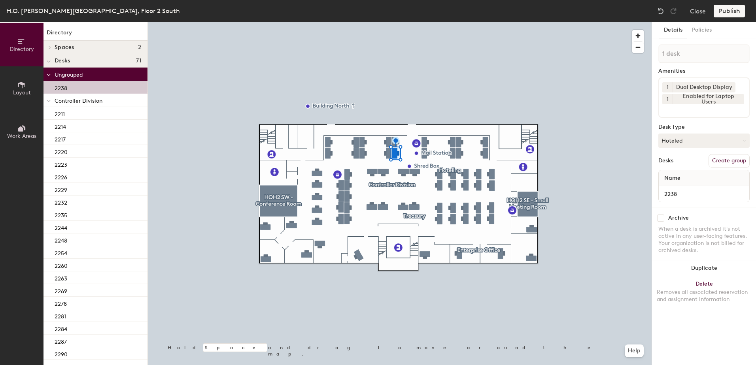
click at [47, 103] on span at bounding box center [49, 101] width 4 height 7
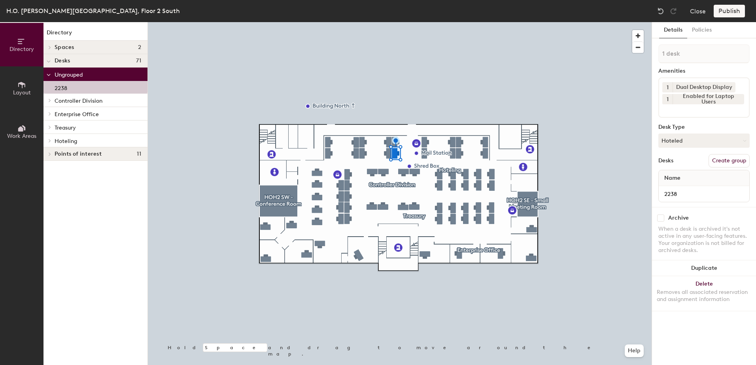
click at [52, 144] on div at bounding box center [48, 140] width 10 height 13
click at [77, 169] on div "2272" at bounding box center [95, 166] width 104 height 13
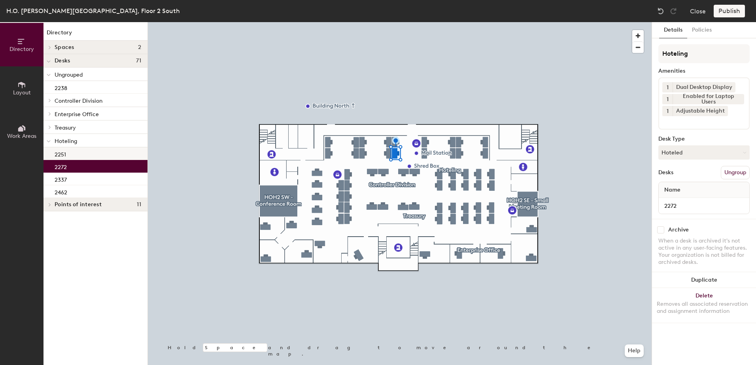
click at [88, 155] on div "2251" at bounding box center [95, 153] width 104 height 13
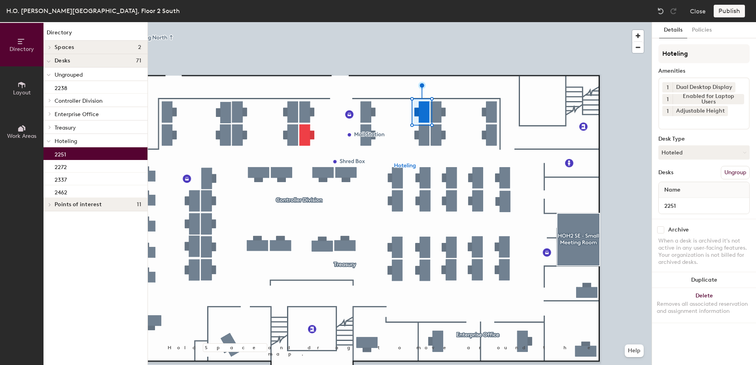
click at [306, 22] on div at bounding box center [400, 22] width 504 height 0
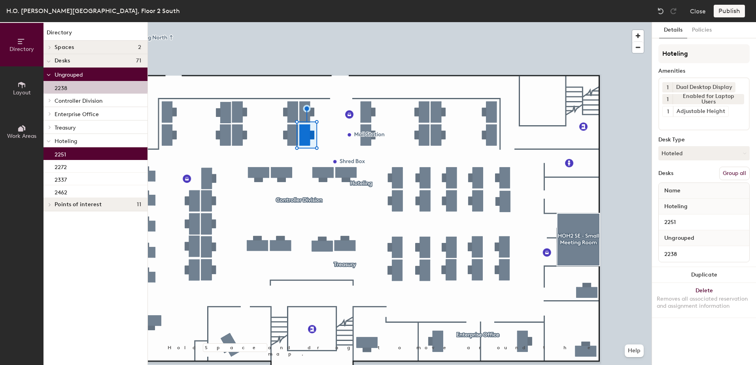
drag, startPoint x: 729, startPoint y: 176, endPoint x: 725, endPoint y: 162, distance: 14.3
click at [729, 176] on button "Group all" at bounding box center [734, 173] width 30 height 13
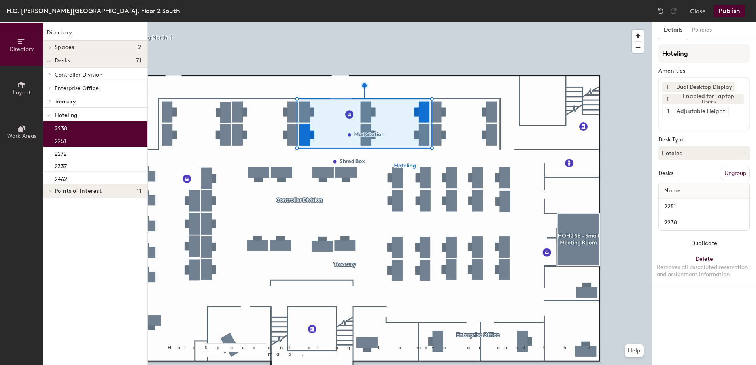
click at [730, 4] on div "H.O. Hirt Building, Floor 2 South Close Publish" at bounding box center [378, 11] width 756 height 22
click at [727, 12] on button "Publish" at bounding box center [729, 11] width 31 height 13
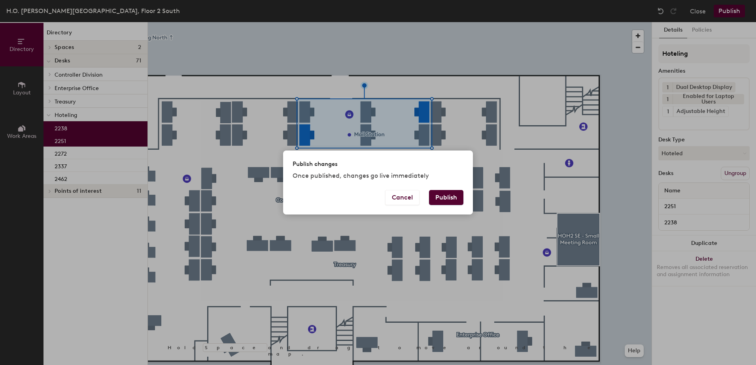
click at [446, 210] on div "Cancel Publish" at bounding box center [378, 202] width 190 height 25
click at [440, 193] on button "Publish" at bounding box center [446, 197] width 34 height 15
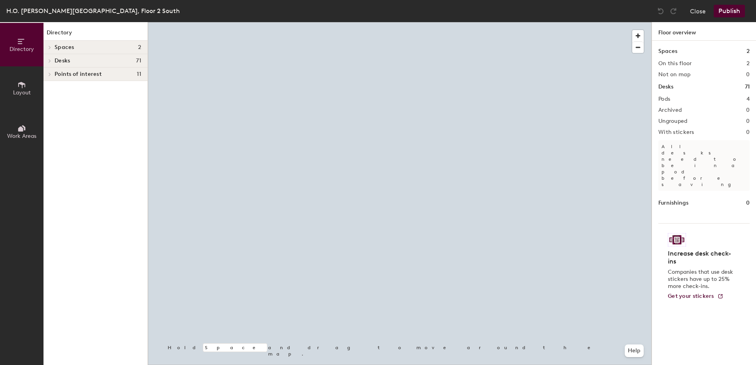
click at [425, 22] on div at bounding box center [400, 22] width 504 height 0
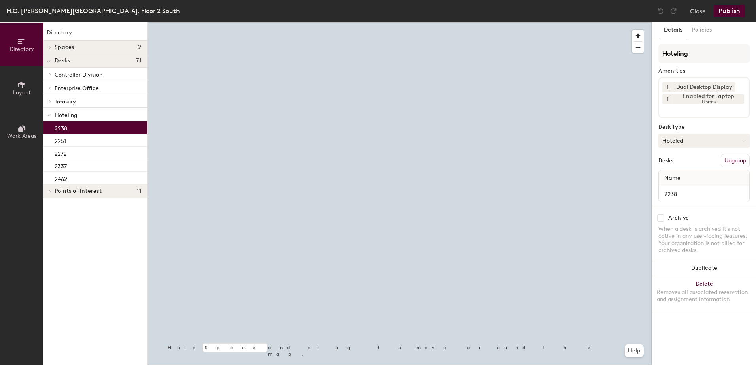
click at [709, 144] on button "Hoteled" at bounding box center [703, 141] width 91 height 14
click at [702, 157] on div "Assigned Hot Hoteled" at bounding box center [703, 177] width 91 height 43
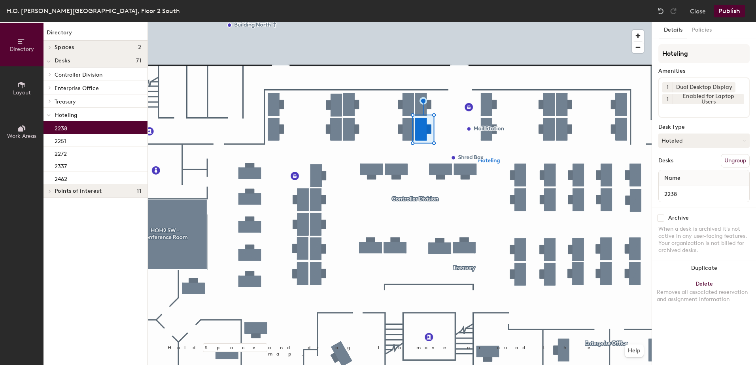
click at [689, 138] on button "Hoteled" at bounding box center [703, 141] width 91 height 14
drag, startPoint x: 690, startPoint y: 164, endPoint x: 695, endPoint y: 163, distance: 5.8
click at [691, 164] on div "Assigned" at bounding box center [698, 165] width 79 height 12
click at [729, 155] on button "Ungroup" at bounding box center [735, 160] width 29 height 13
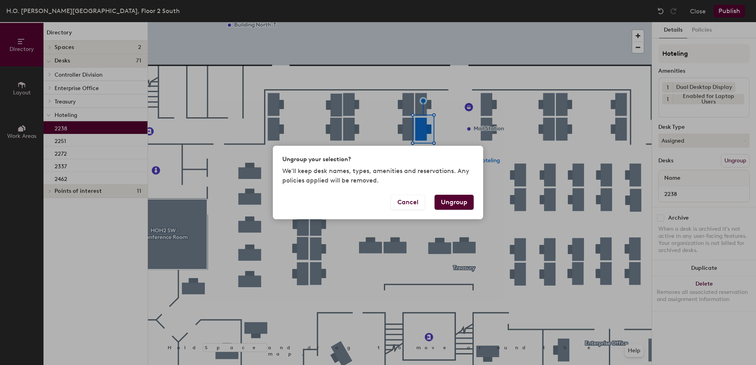
click at [453, 202] on button "Ungroup" at bounding box center [453, 202] width 39 height 15
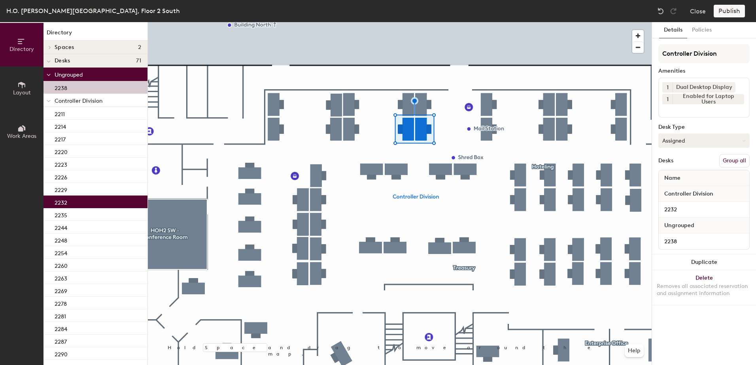
drag, startPoint x: 735, startPoint y: 162, endPoint x: 733, endPoint y: 147, distance: 14.8
click at [735, 161] on button "Group all" at bounding box center [734, 160] width 30 height 13
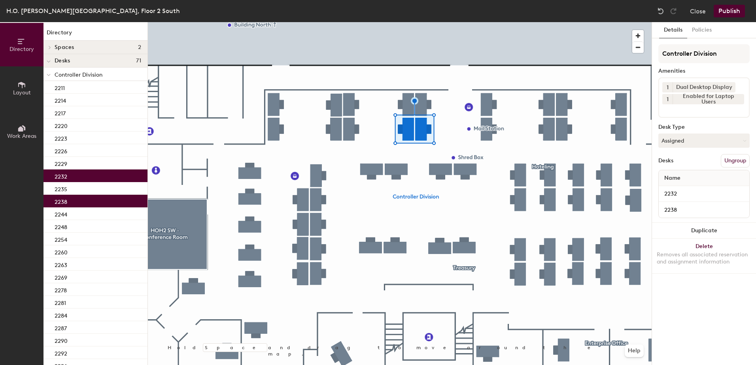
click at [741, 8] on button "Publish" at bounding box center [729, 11] width 31 height 13
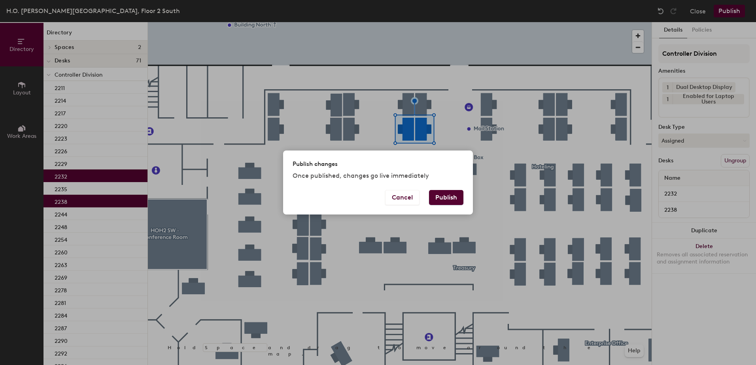
drag, startPoint x: 452, startPoint y: 198, endPoint x: 420, endPoint y: 197, distance: 31.6
click at [448, 197] on button "Publish" at bounding box center [446, 197] width 34 height 15
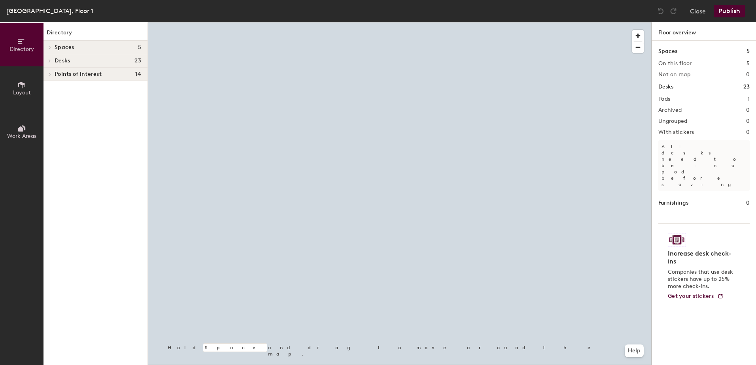
click at [337, 22] on div at bounding box center [400, 22] width 504 height 0
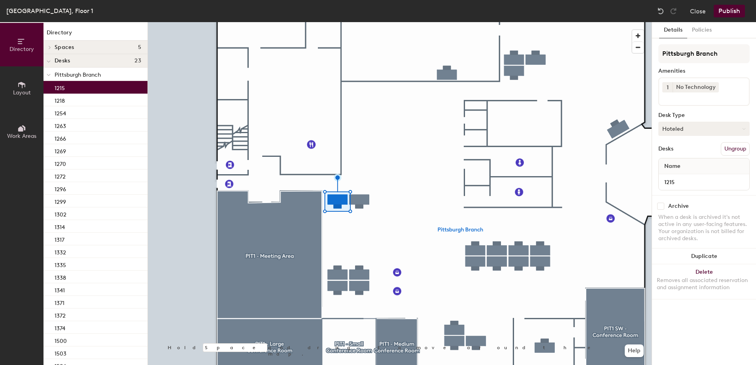
click at [697, 134] on button "Hoteled" at bounding box center [703, 129] width 91 height 14
click at [699, 153] on div "Assigned" at bounding box center [698, 153] width 79 height 12
click at [737, 149] on button "Ungroup" at bounding box center [735, 148] width 29 height 13
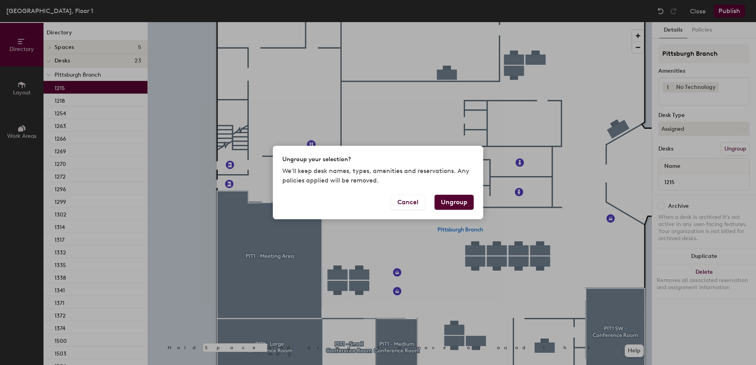
click at [457, 201] on button "Ungroup" at bounding box center [453, 202] width 39 height 15
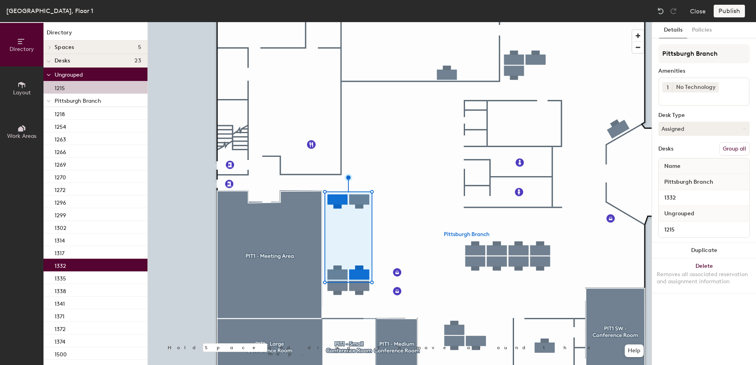
click at [725, 154] on button "Group all" at bounding box center [734, 148] width 30 height 13
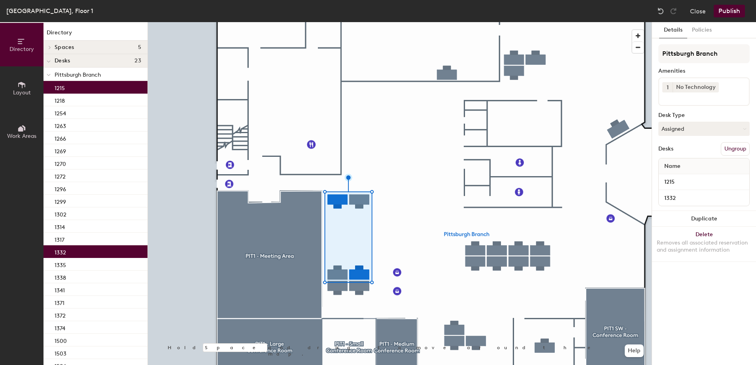
click at [732, 9] on button "Publish" at bounding box center [729, 11] width 31 height 13
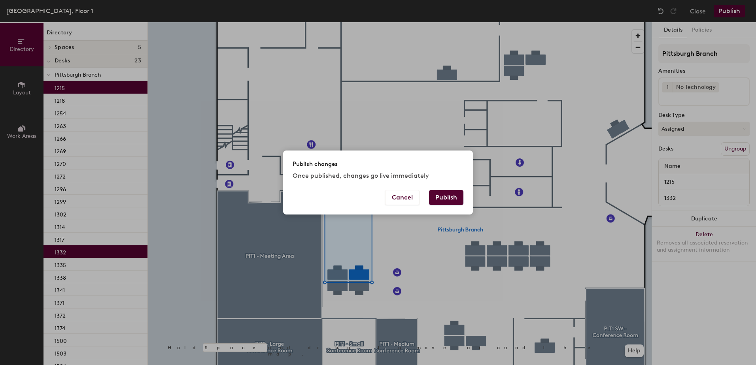
click at [456, 196] on button "Publish" at bounding box center [446, 197] width 34 height 15
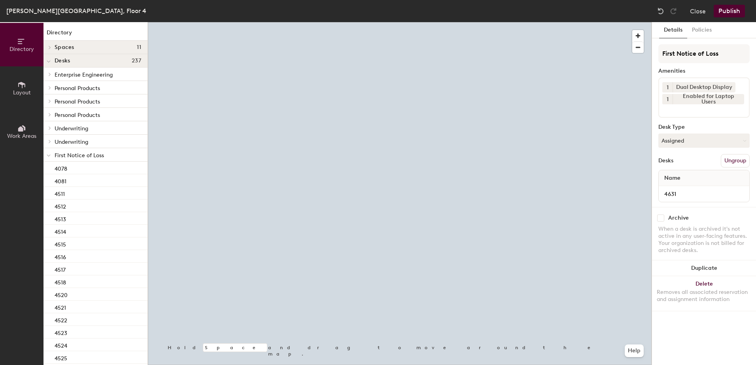
drag, startPoint x: 693, startPoint y: 144, endPoint x: 693, endPoint y: 148, distance: 4.3
click at [693, 145] on button "Assigned" at bounding box center [703, 141] width 91 height 14
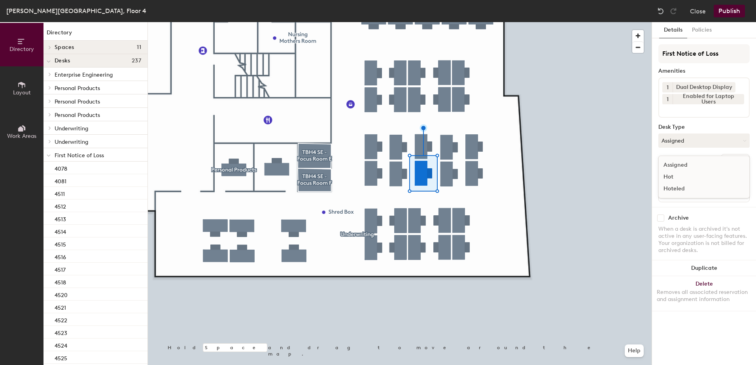
click at [691, 188] on div "Hoteled" at bounding box center [698, 189] width 79 height 12
click at [736, 160] on button "Ungroup" at bounding box center [735, 160] width 29 height 13
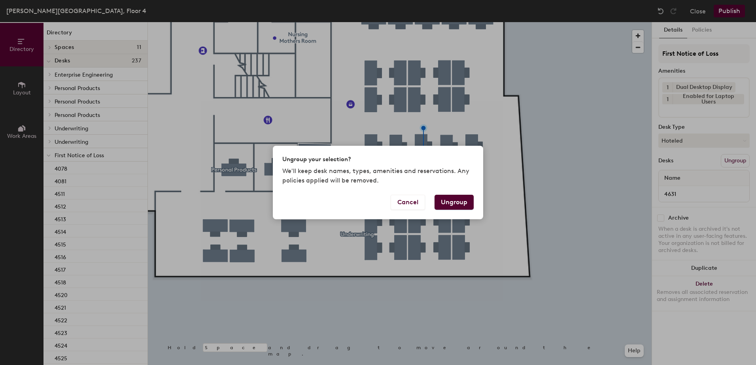
click at [453, 204] on button "Ungroup" at bounding box center [453, 202] width 39 height 15
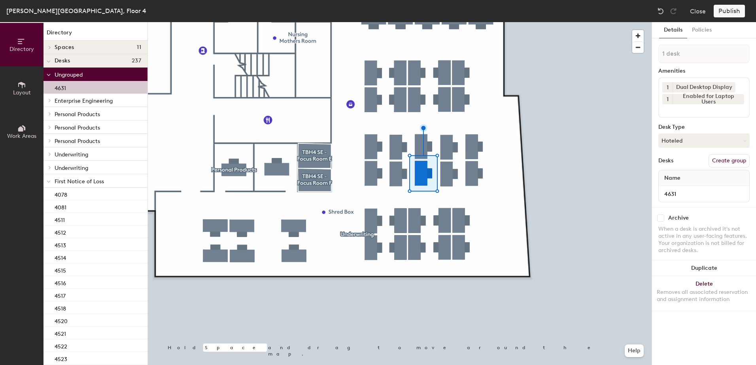
click at [47, 180] on span at bounding box center [49, 181] width 4 height 7
click at [49, 192] on div at bounding box center [48, 194] width 10 height 13
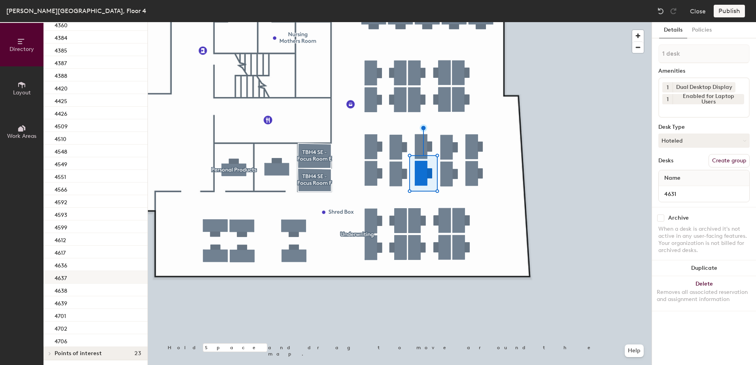
scroll to position [286, 0]
click at [91, 287] on div "4638" at bounding box center [95, 288] width 104 height 13
click at [426, 22] on div at bounding box center [400, 22] width 504 height 0
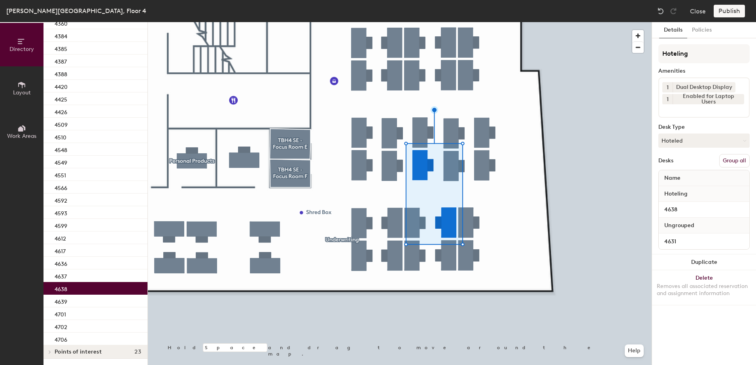
click at [742, 156] on button "Group all" at bounding box center [734, 160] width 30 height 13
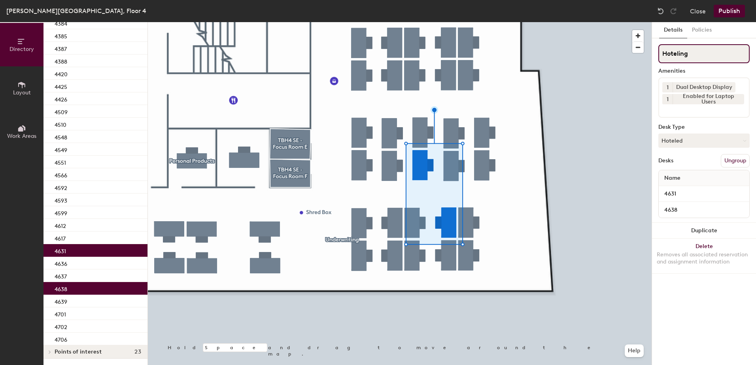
scroll to position [260, 0]
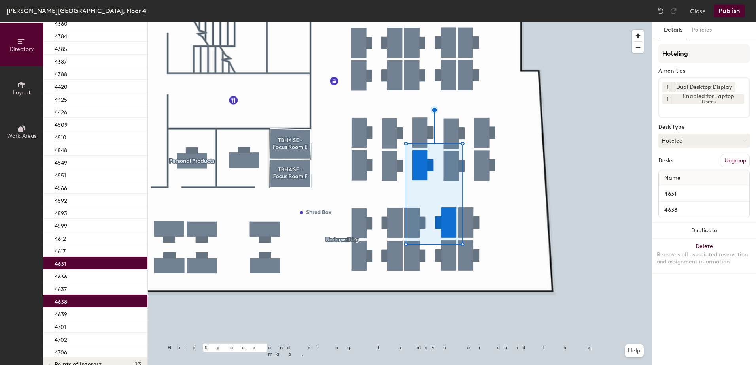
click at [729, 8] on button "Publish" at bounding box center [729, 11] width 31 height 13
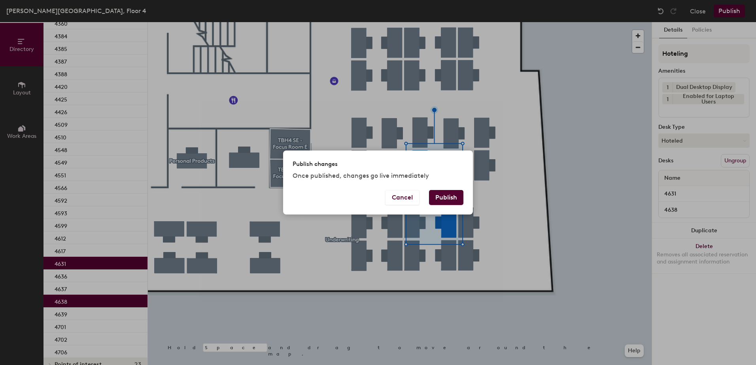
drag, startPoint x: 462, startPoint y: 190, endPoint x: 455, endPoint y: 194, distance: 7.5
click at [459, 191] on div "Cancel Publish" at bounding box center [378, 202] width 190 height 25
drag, startPoint x: 451, startPoint y: 196, endPoint x: 444, endPoint y: 196, distance: 7.9
click at [451, 195] on button "Publish" at bounding box center [446, 197] width 34 height 15
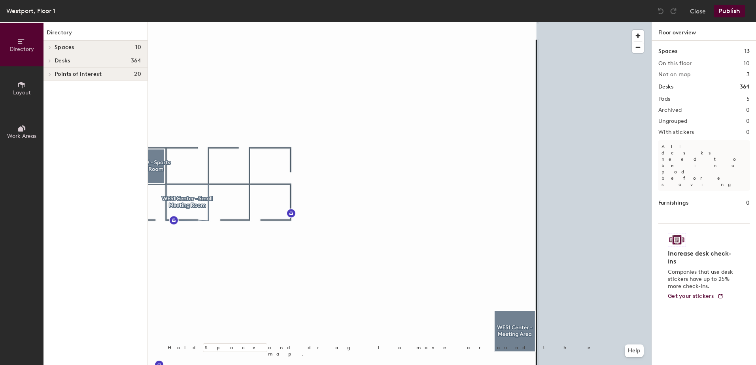
click at [453, 22] on div at bounding box center [400, 22] width 504 height 0
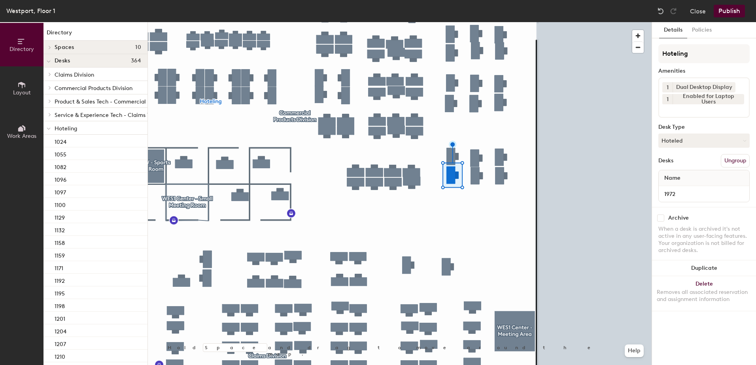
drag, startPoint x: 682, startPoint y: 138, endPoint x: 684, endPoint y: 149, distance: 10.4
click at [682, 139] on button "Hoteled" at bounding box center [703, 141] width 91 height 14
click at [684, 162] on div "Assigned" at bounding box center [698, 165] width 79 height 12
click at [741, 160] on button "Ungroup" at bounding box center [735, 160] width 29 height 13
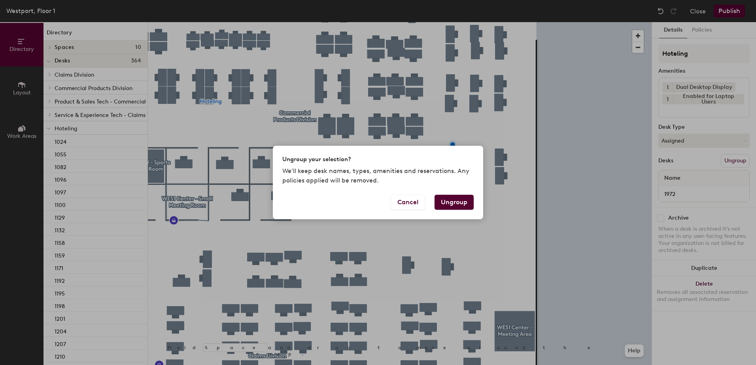
click at [465, 203] on button "Ungroup" at bounding box center [453, 202] width 39 height 15
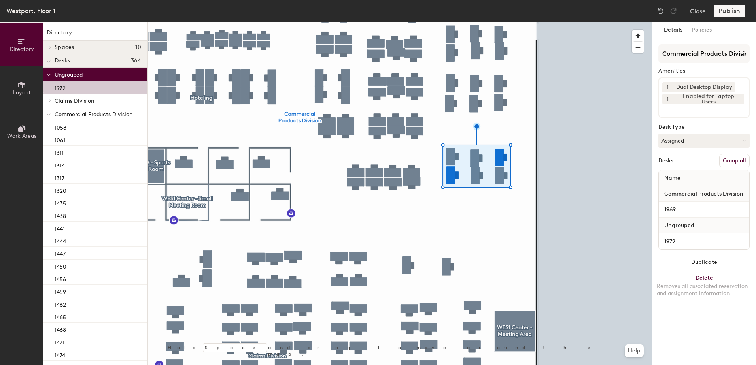
click at [734, 161] on button "Group all" at bounding box center [734, 160] width 30 height 13
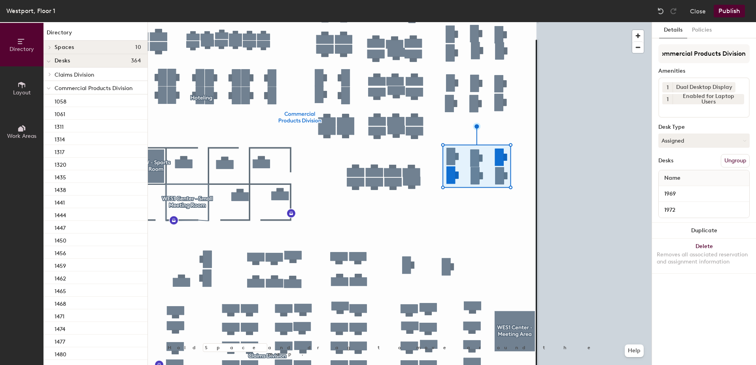
click at [728, 10] on button "Publish" at bounding box center [729, 11] width 31 height 13
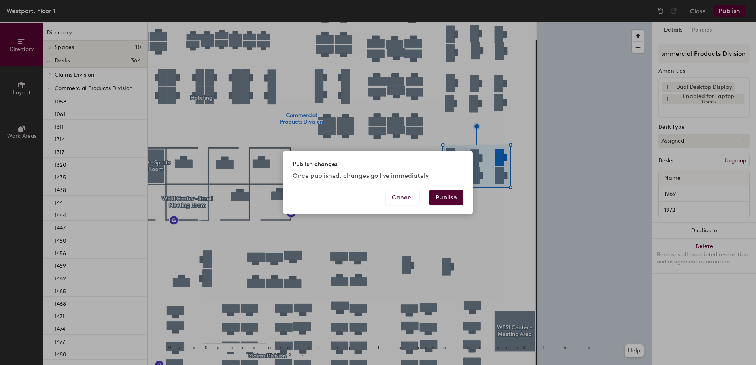
scroll to position [0, 0]
click at [459, 195] on div "Cancel Publish" at bounding box center [378, 202] width 190 height 25
click at [459, 196] on button "Publish" at bounding box center [446, 197] width 34 height 15
